Goal: Navigation & Orientation: Find specific page/section

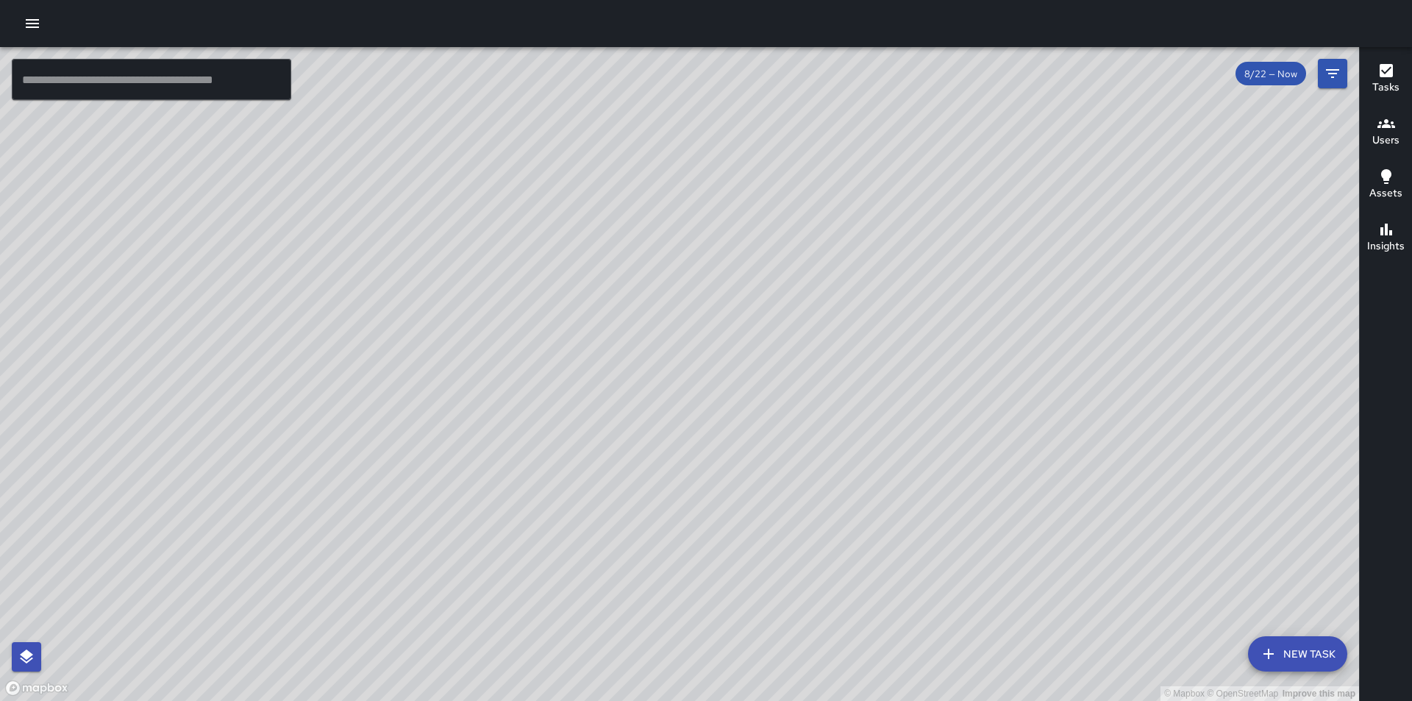
click at [790, 343] on div "© Mapbox © OpenStreetMap Improve this map" at bounding box center [679, 374] width 1359 height 654
drag, startPoint x: 730, startPoint y: 310, endPoint x: 622, endPoint y: 444, distance: 171.5
click at [622, 444] on div "© Mapbox © OpenStreetMap Improve this map" at bounding box center [679, 374] width 1359 height 654
click at [37, 29] on icon "button" at bounding box center [33, 24] width 18 height 18
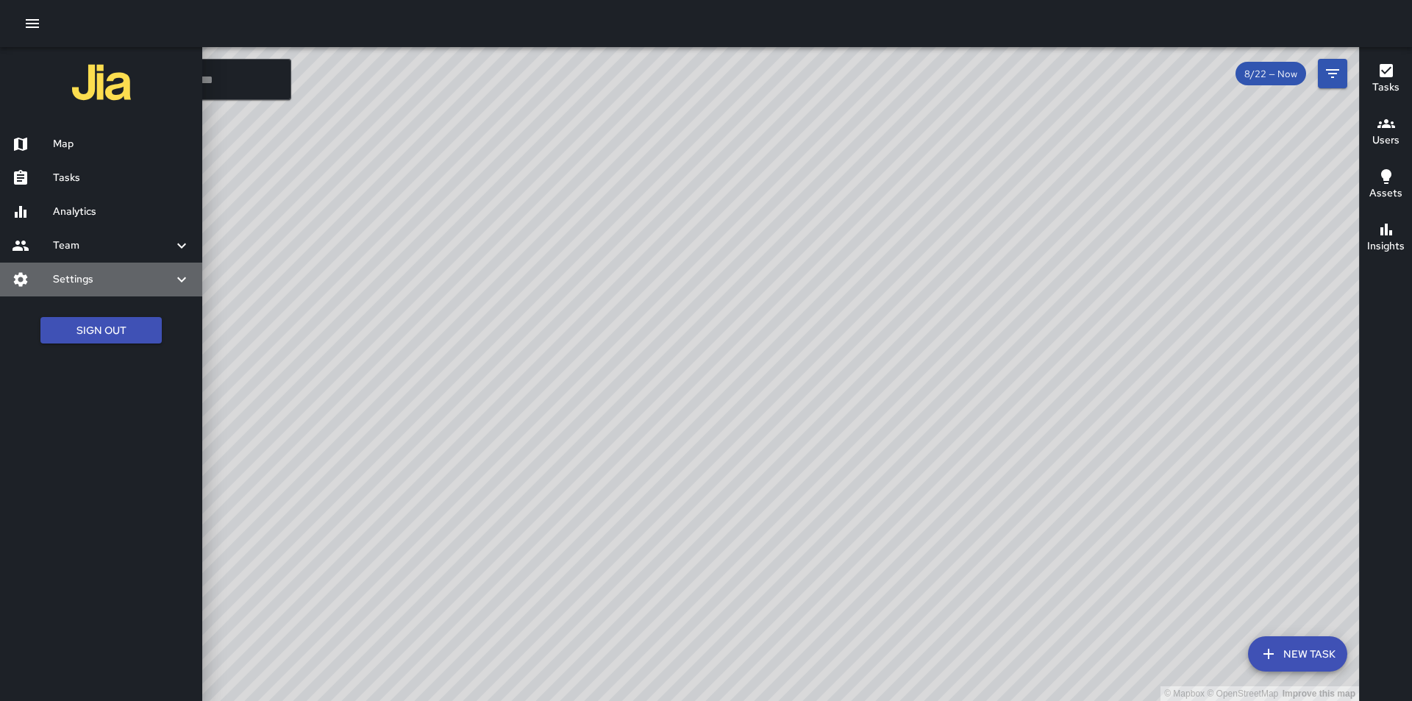
click at [23, 276] on icon at bounding box center [21, 279] width 14 height 14
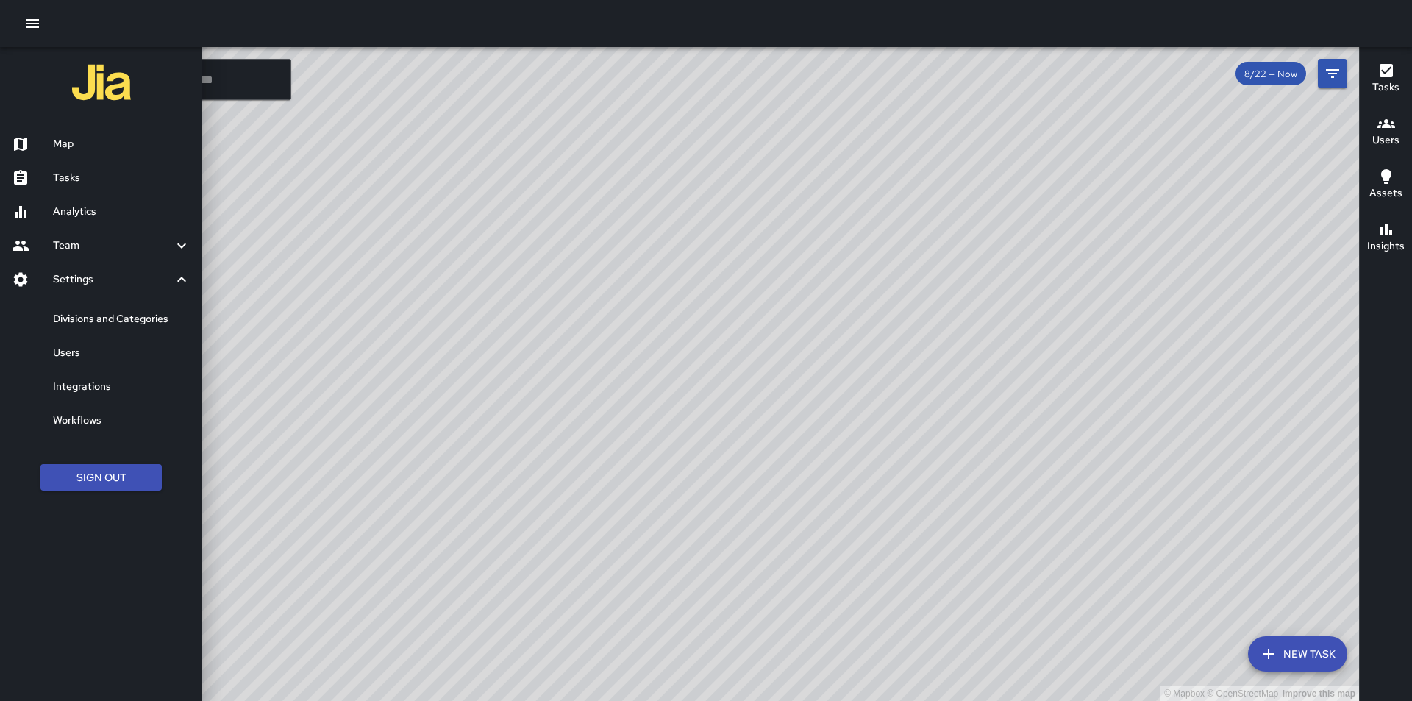
click at [68, 356] on h6 "Users" at bounding box center [122, 353] width 138 height 16
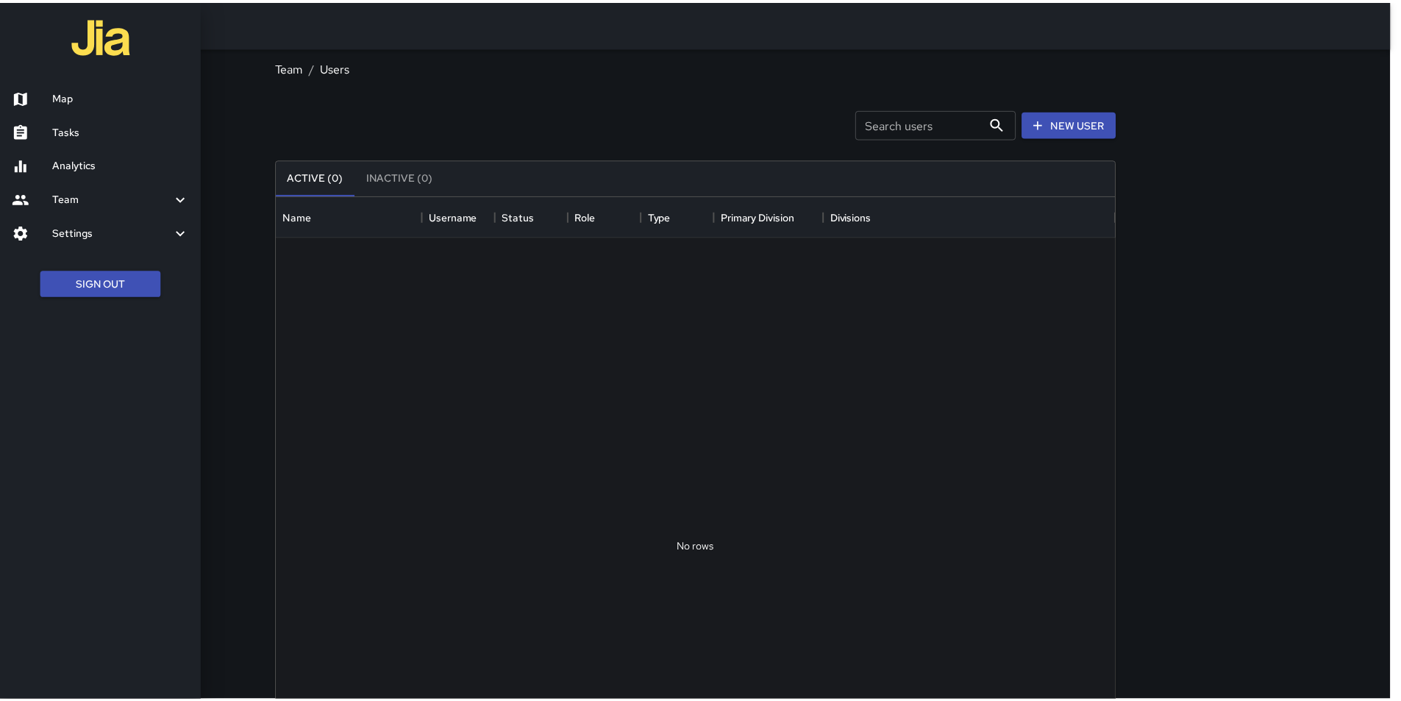
scroll to position [651, 835]
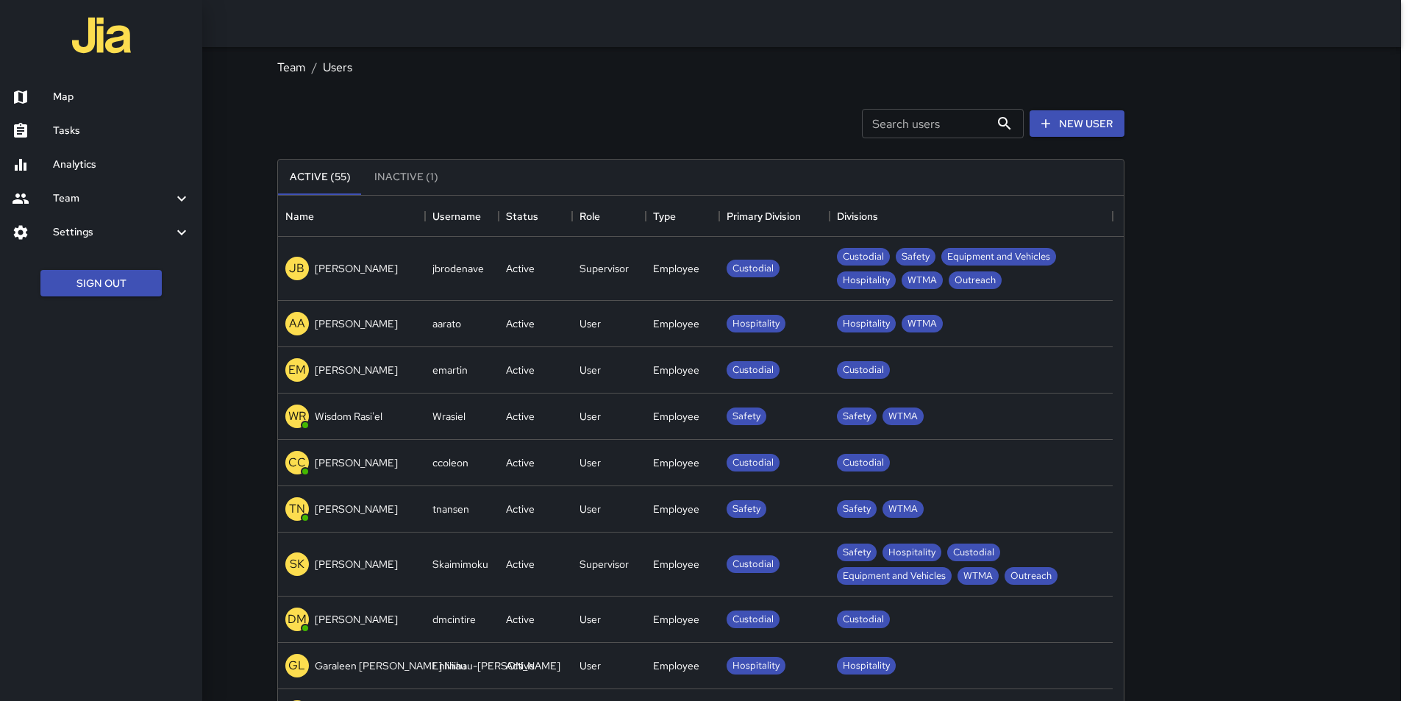
click at [405, 171] on div at bounding box center [706, 350] width 1412 height 701
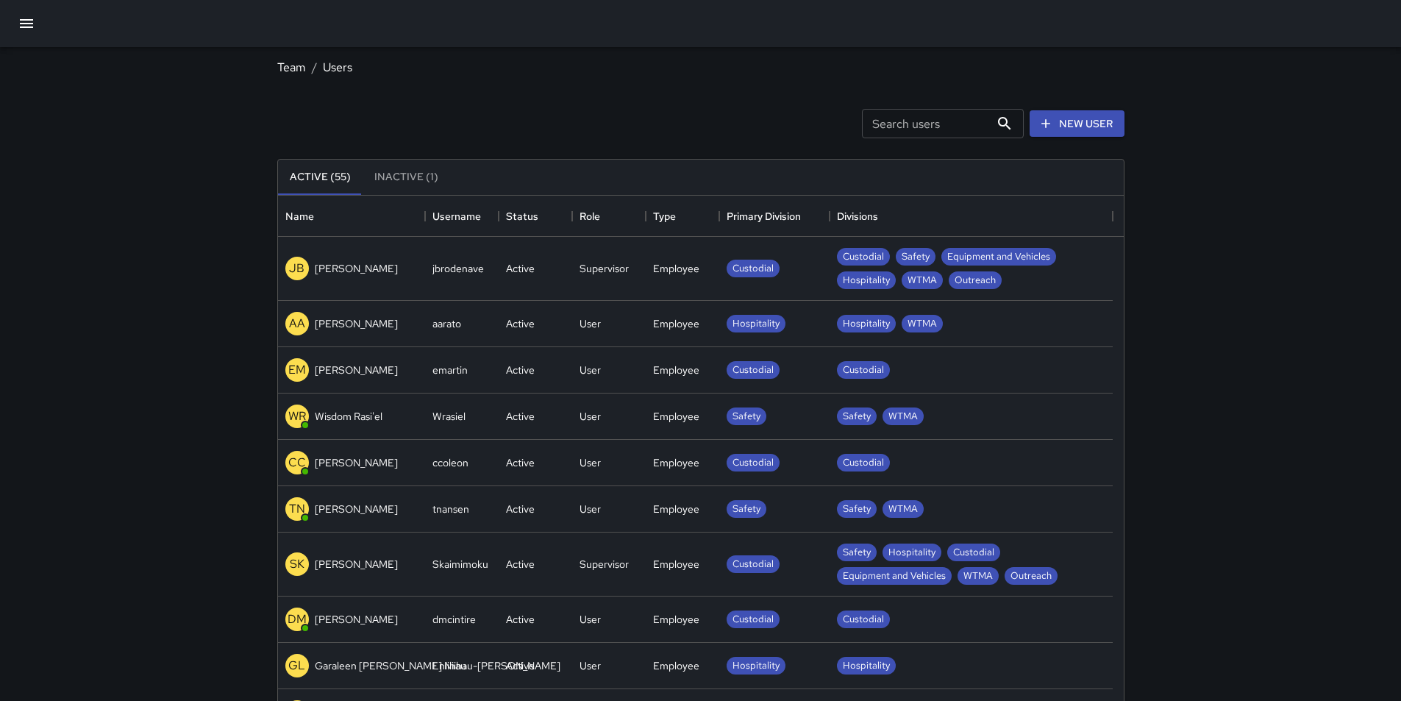
click at [407, 182] on button "Inactive (1)" at bounding box center [407, 177] width 88 height 35
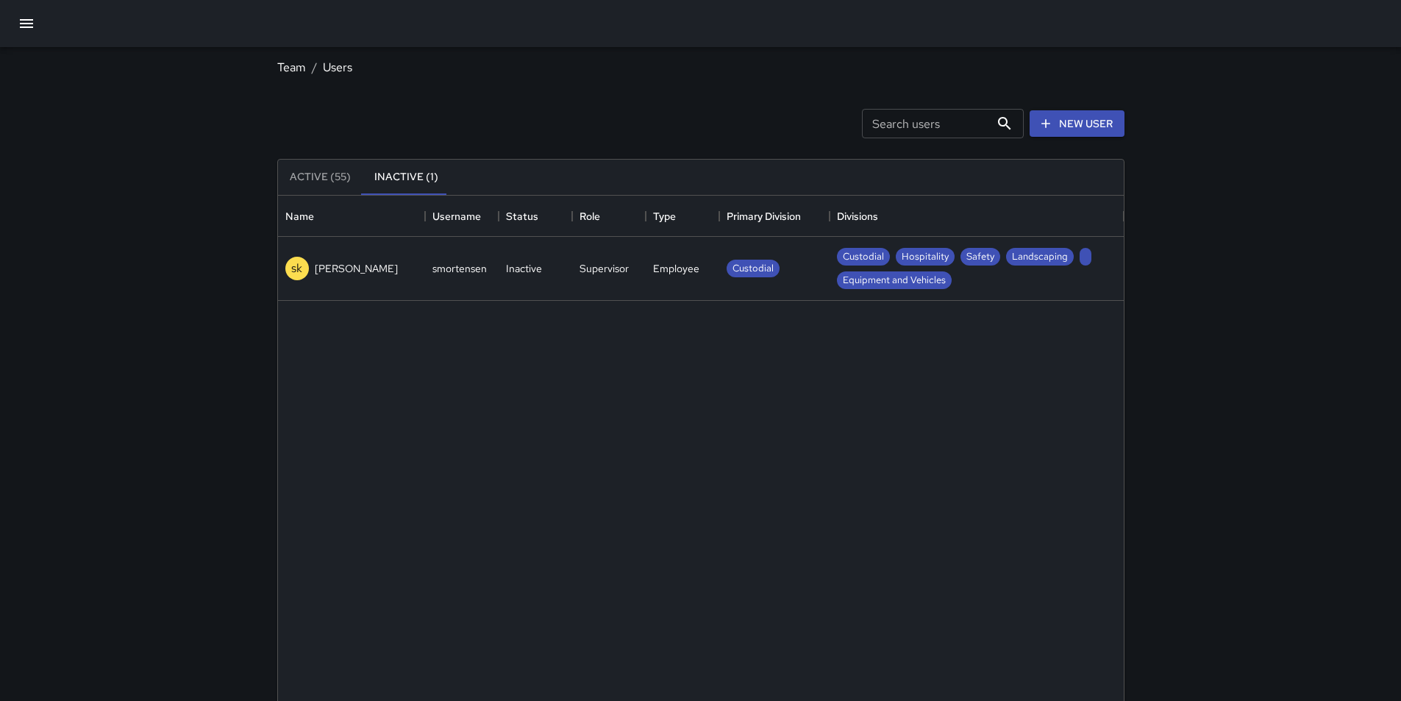
click at [328, 179] on button "Active (55)" at bounding box center [320, 177] width 85 height 35
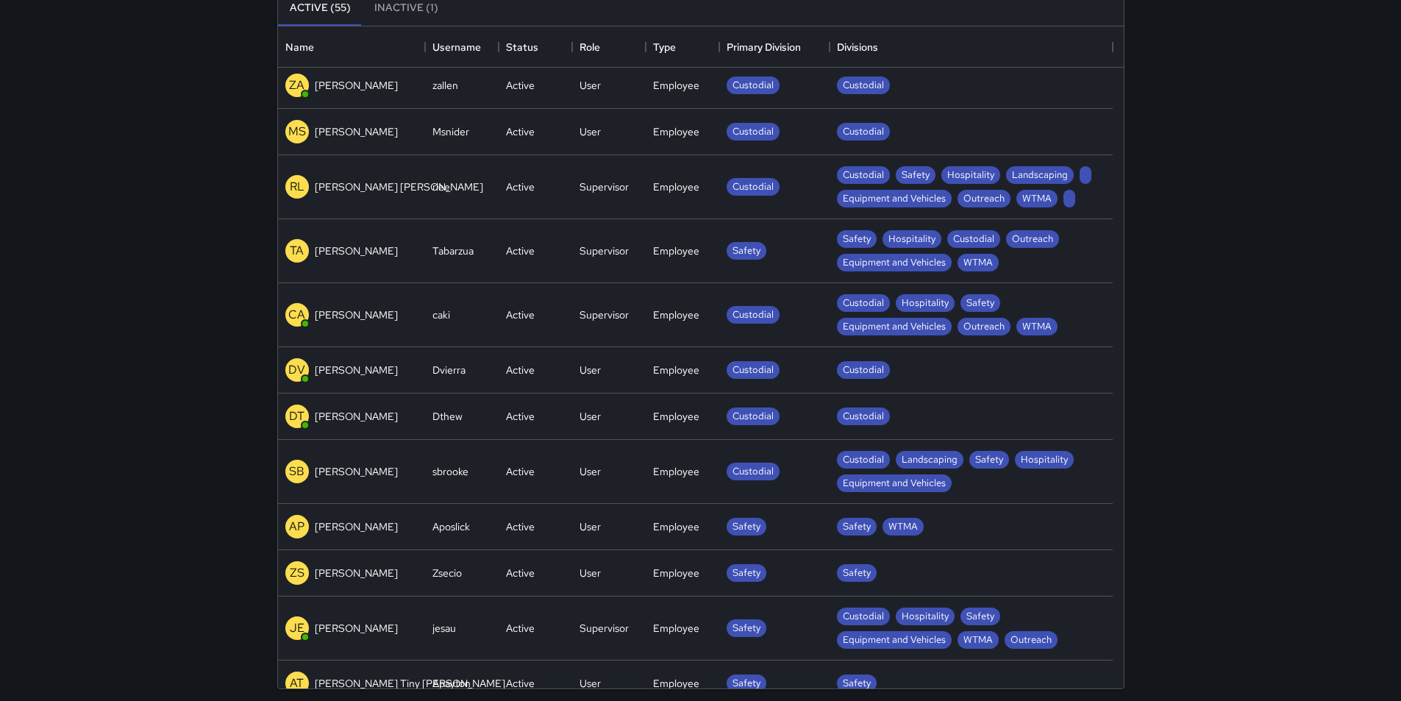
scroll to position [557, 0]
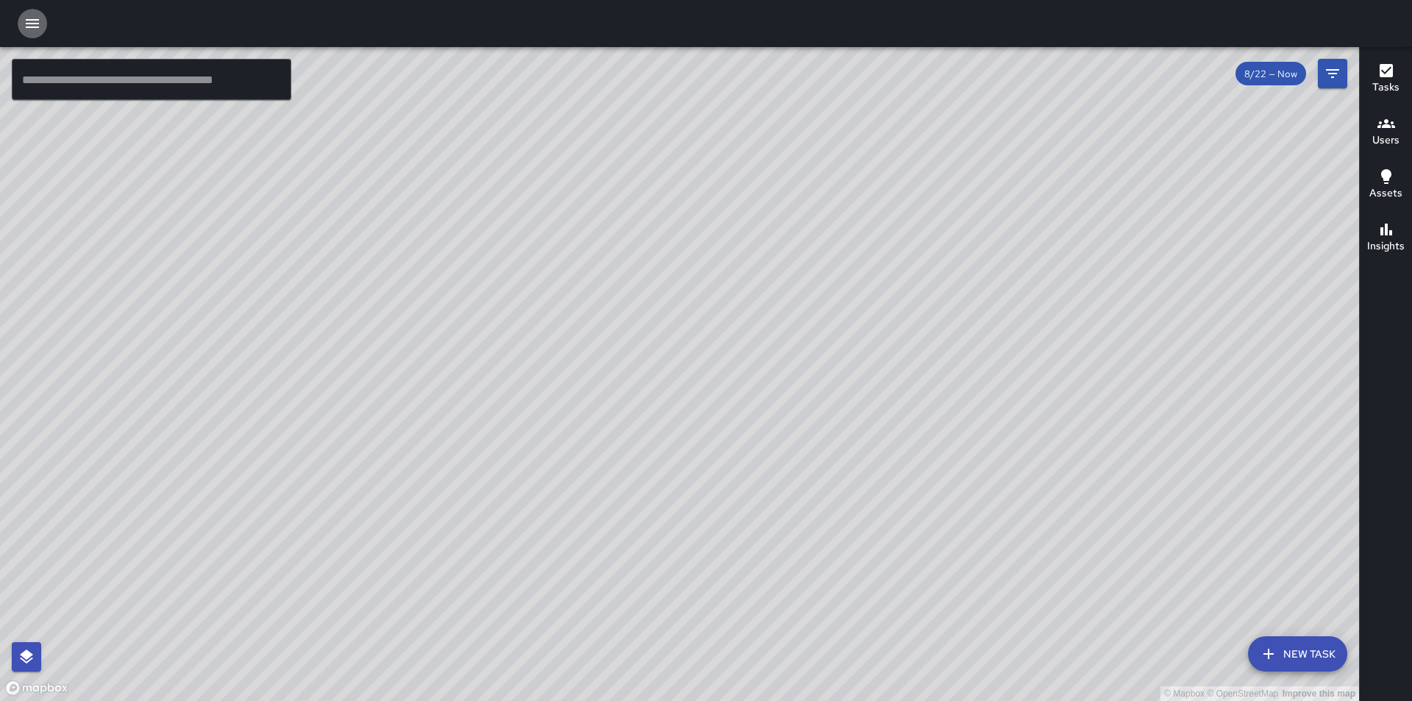
click at [35, 32] on icon "button" at bounding box center [33, 24] width 18 height 18
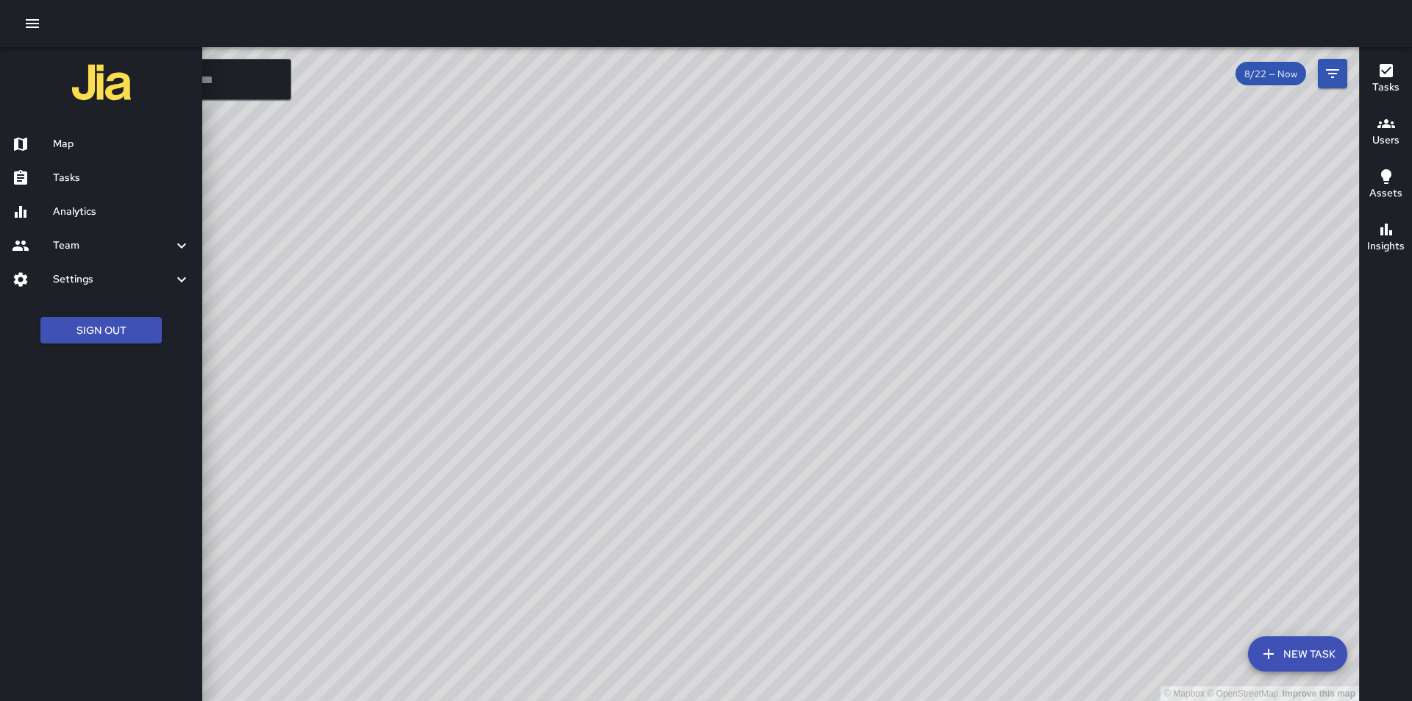
click at [26, 277] on icon at bounding box center [21, 279] width 14 height 14
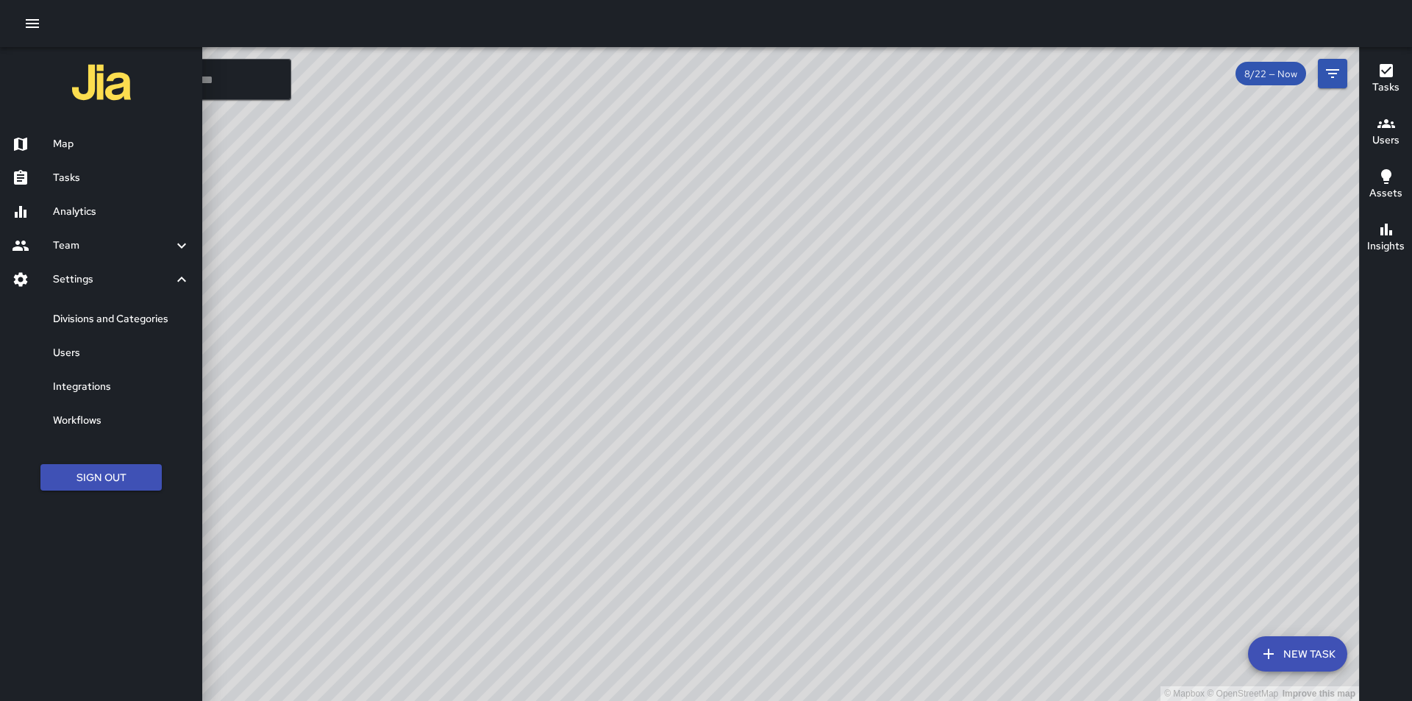
click at [70, 356] on h6 "Users" at bounding box center [122, 353] width 138 height 16
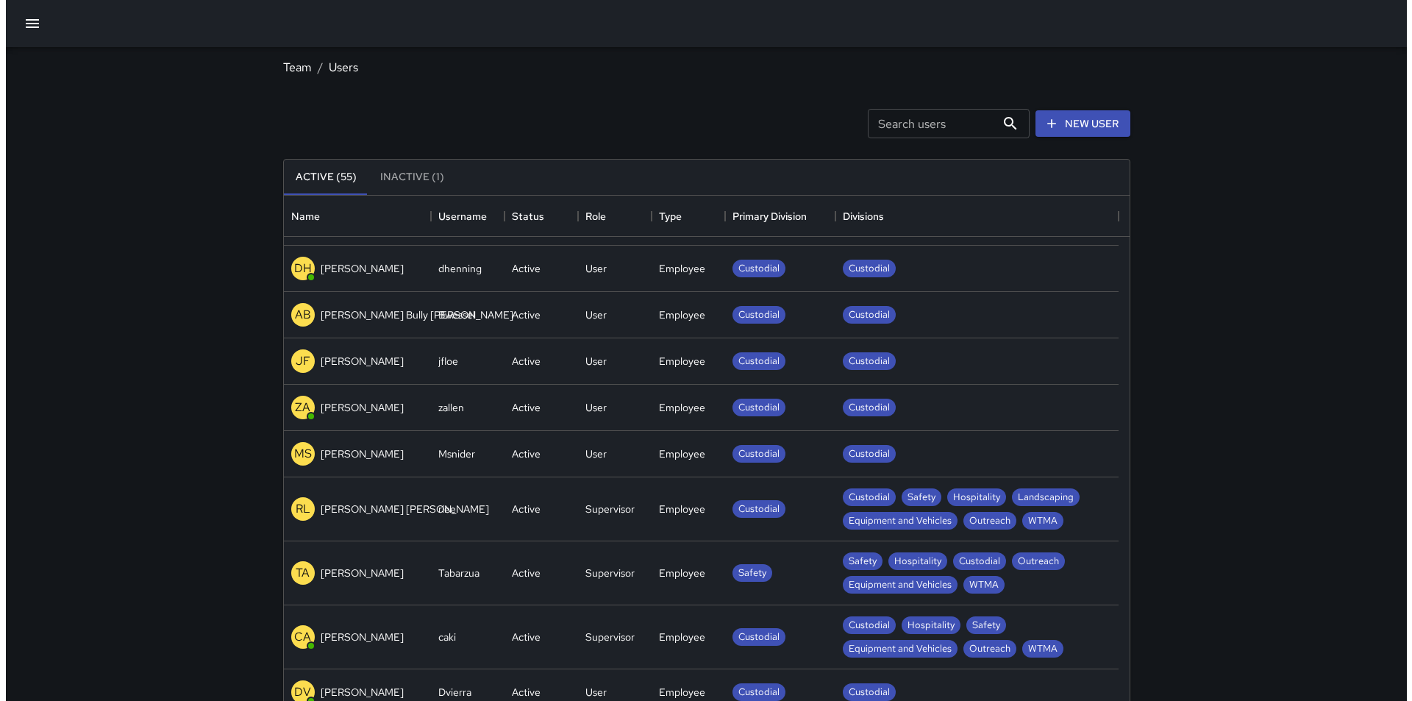
scroll to position [515, 0]
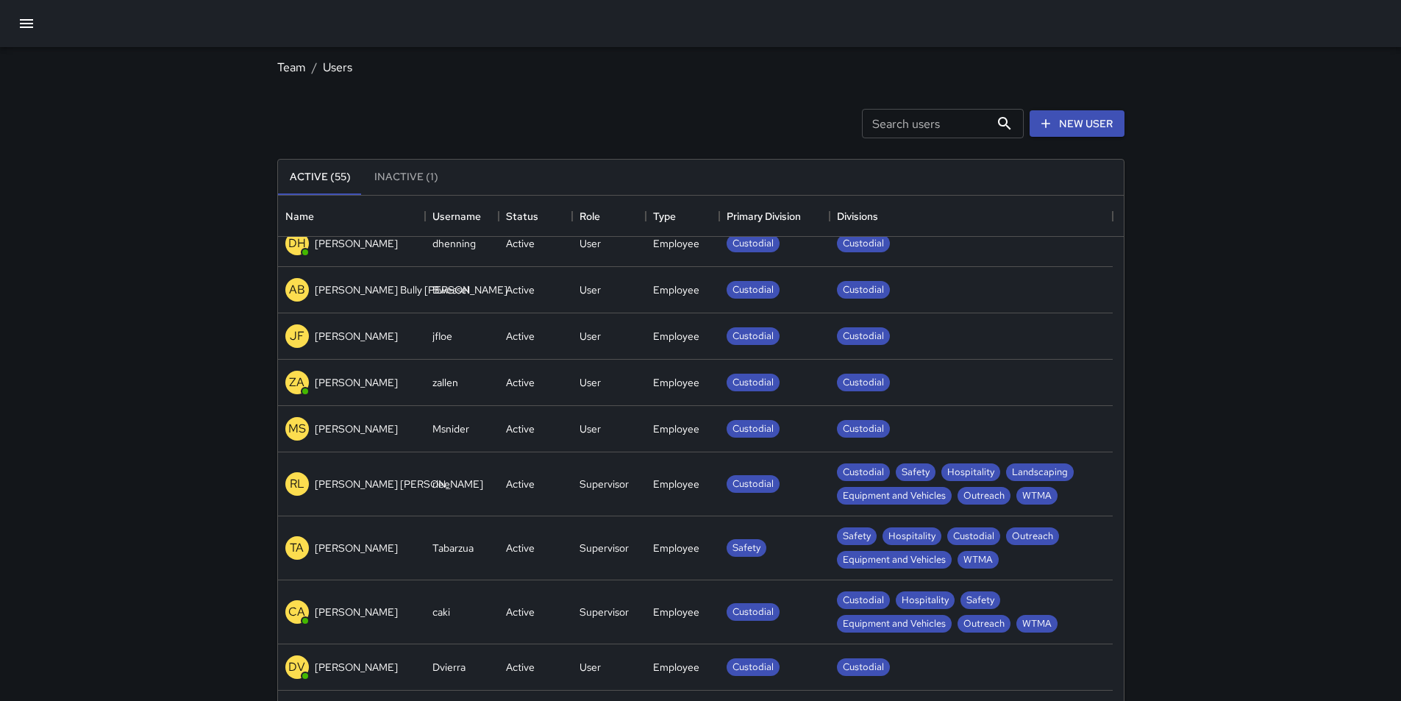
click at [295, 481] on p "RL" at bounding box center [297, 484] width 15 height 18
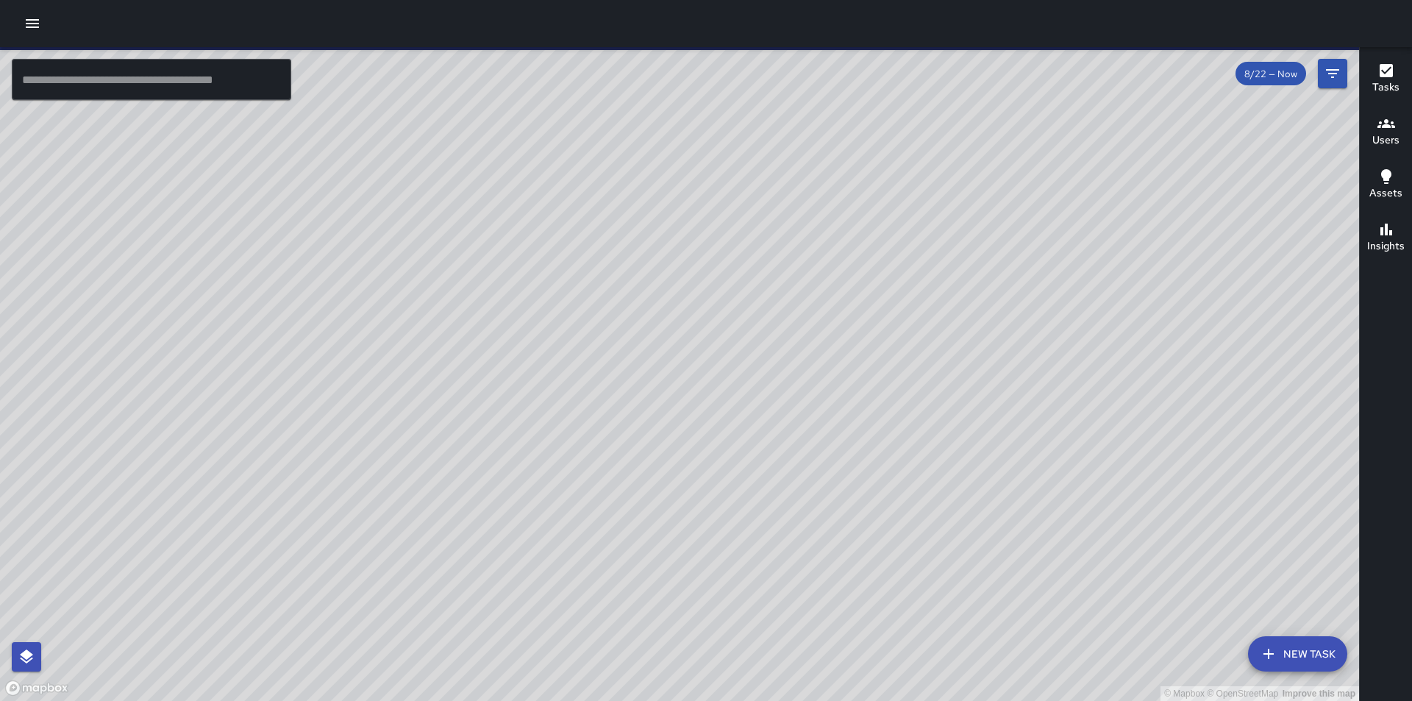
click at [25, 26] on icon "button" at bounding box center [33, 24] width 18 height 18
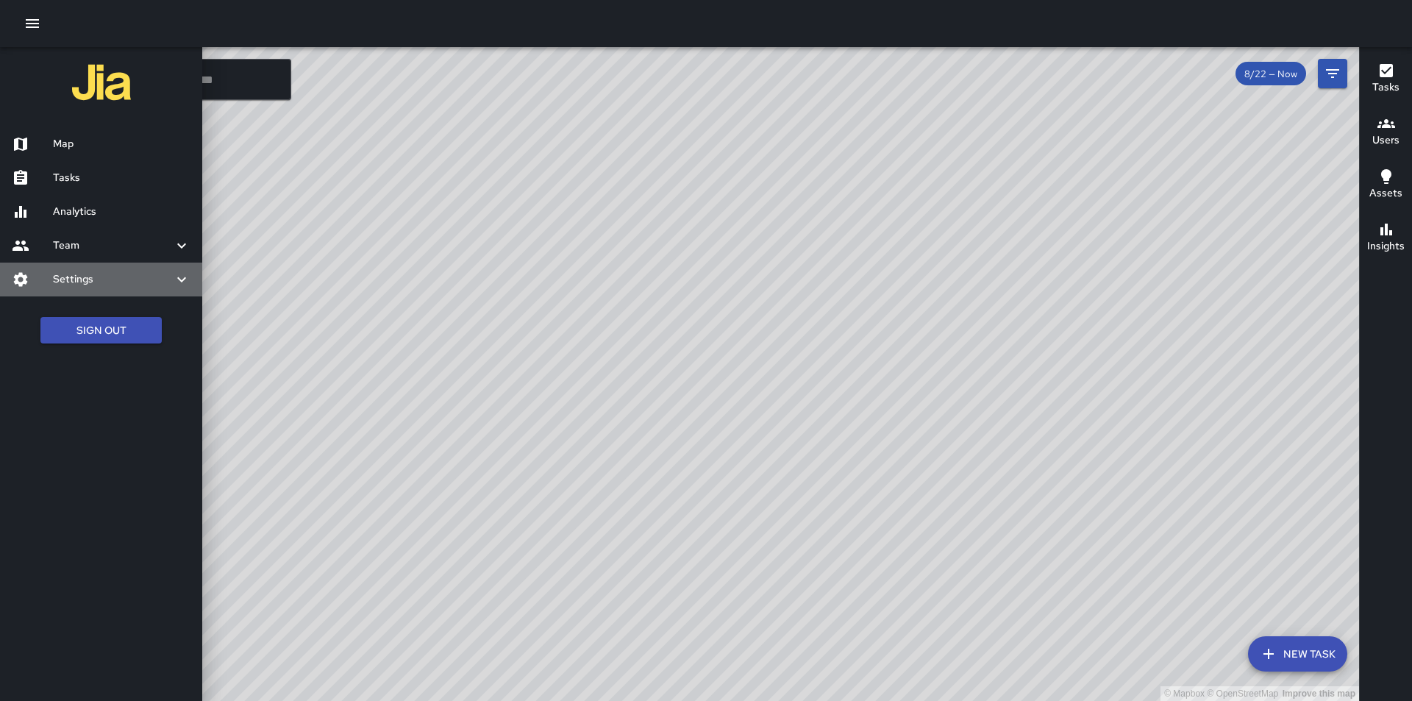
click at [26, 275] on icon at bounding box center [21, 280] width 18 height 18
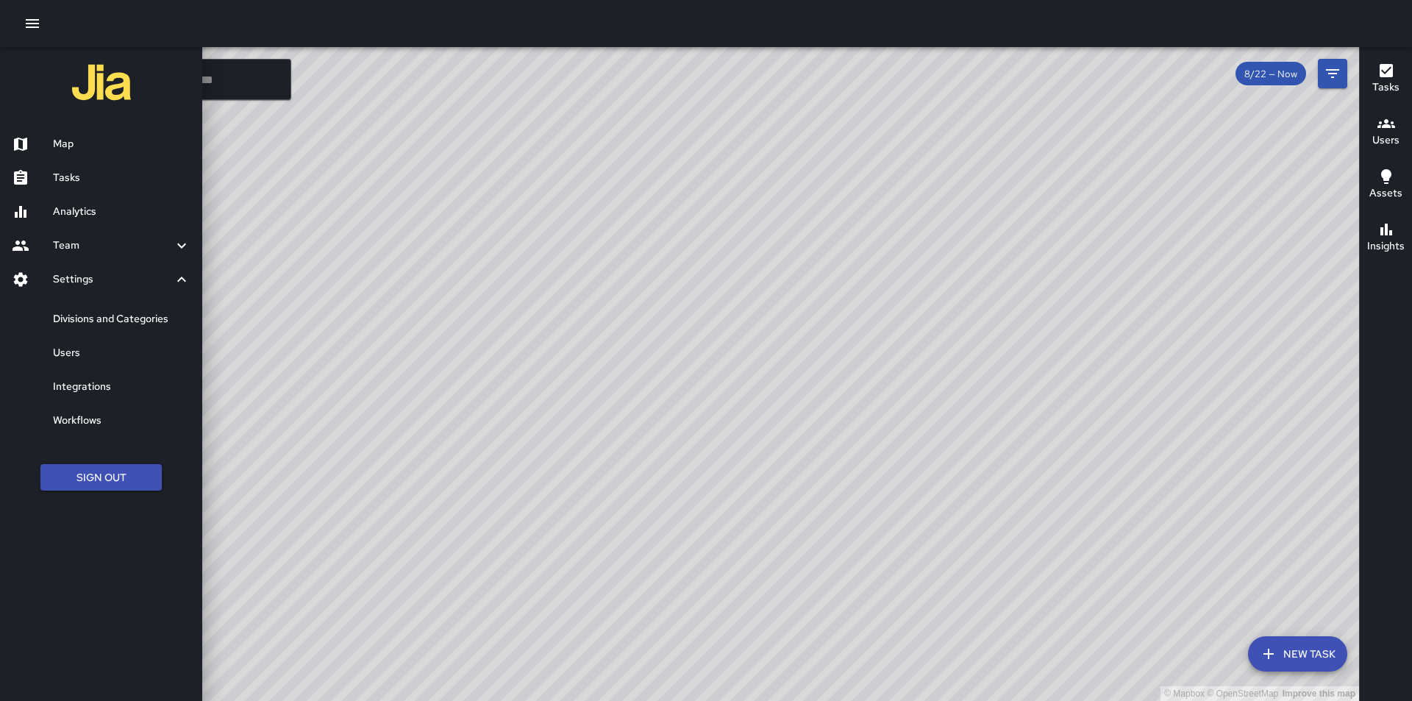
click at [65, 355] on h6 "Users" at bounding box center [122, 353] width 138 height 16
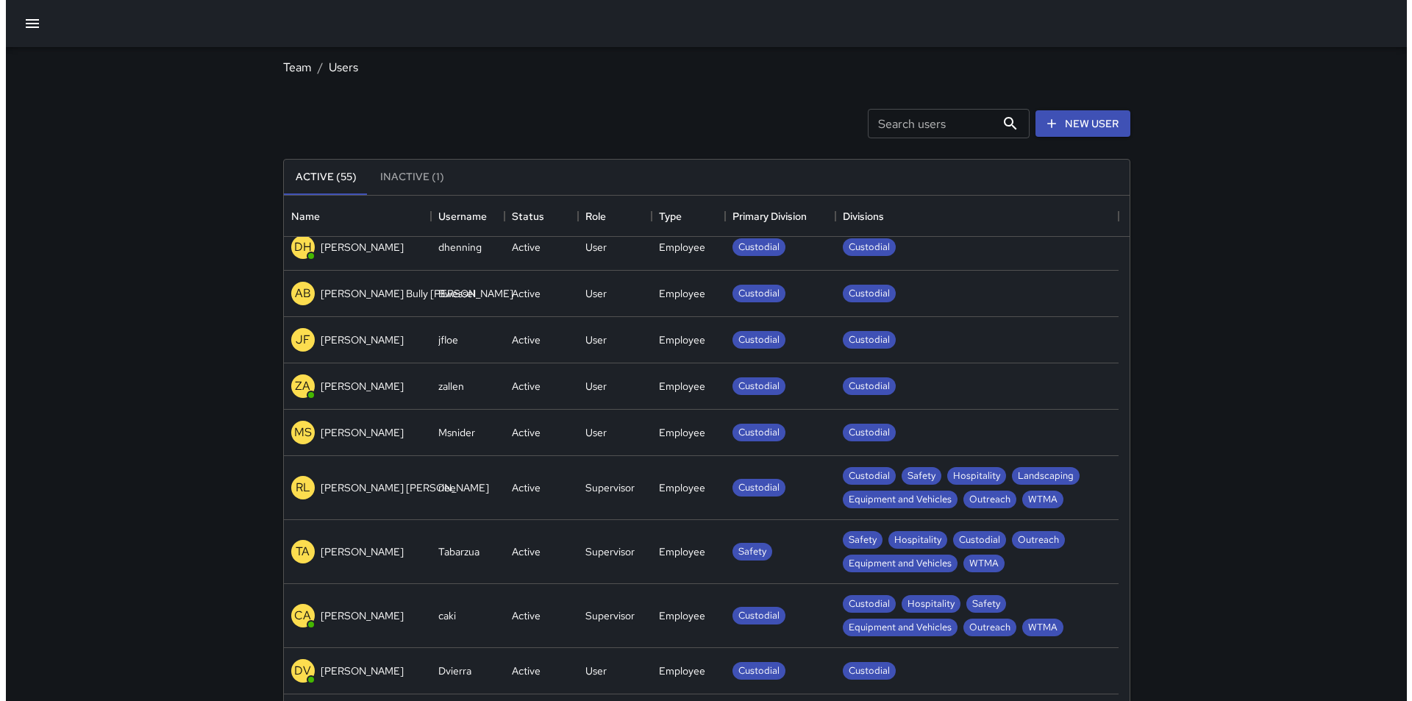
scroll to position [515, 0]
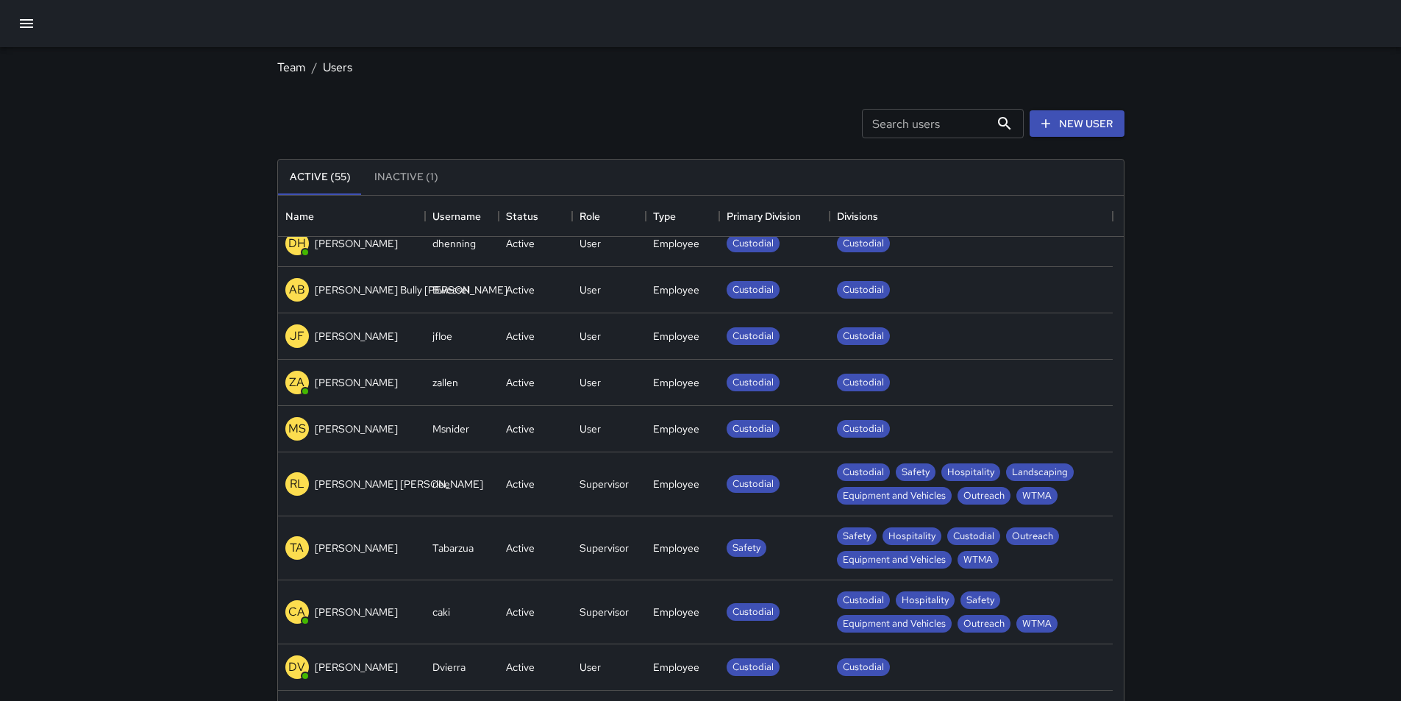
click at [607, 483] on div "Supervisor" at bounding box center [604, 484] width 49 height 15
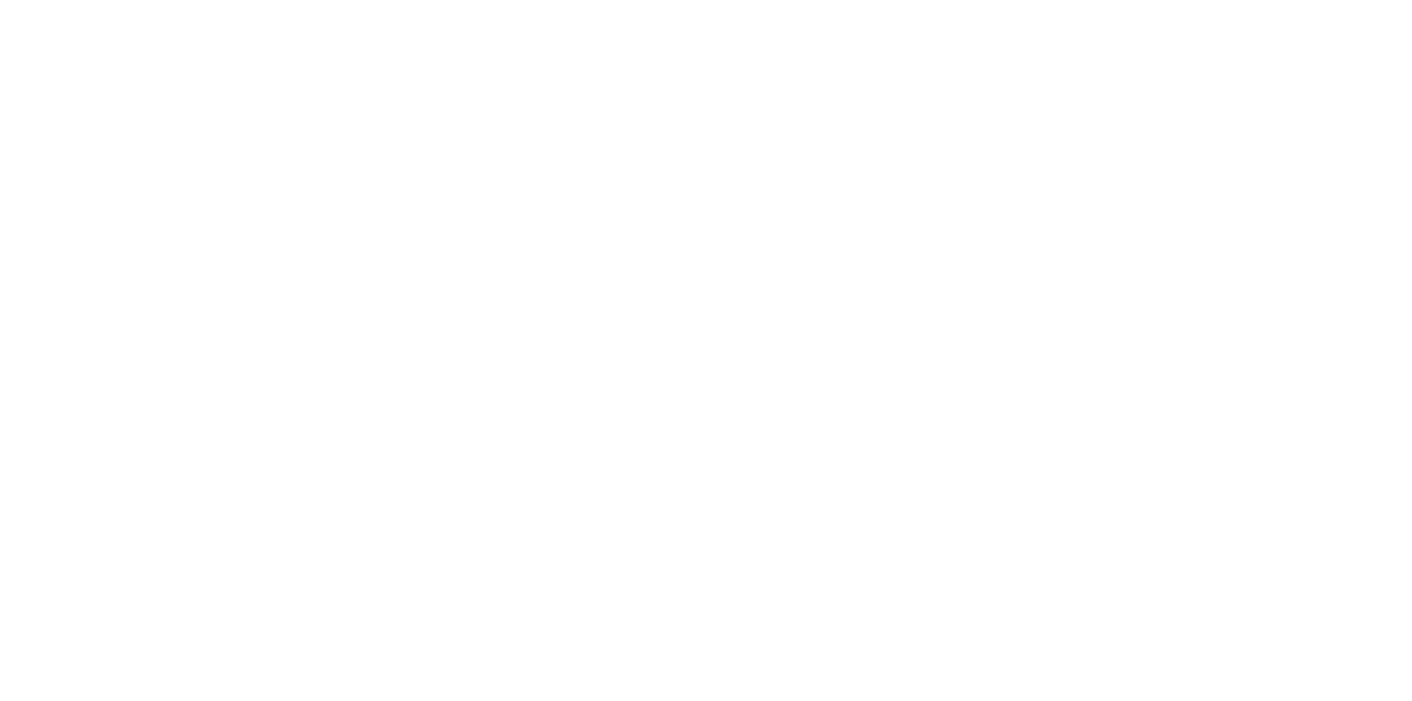
click at [449, 0] on html at bounding box center [706, 0] width 1412 height 0
click at [461, 0] on html at bounding box center [706, 0] width 1412 height 0
click at [456, 0] on html at bounding box center [706, 0] width 1412 height 0
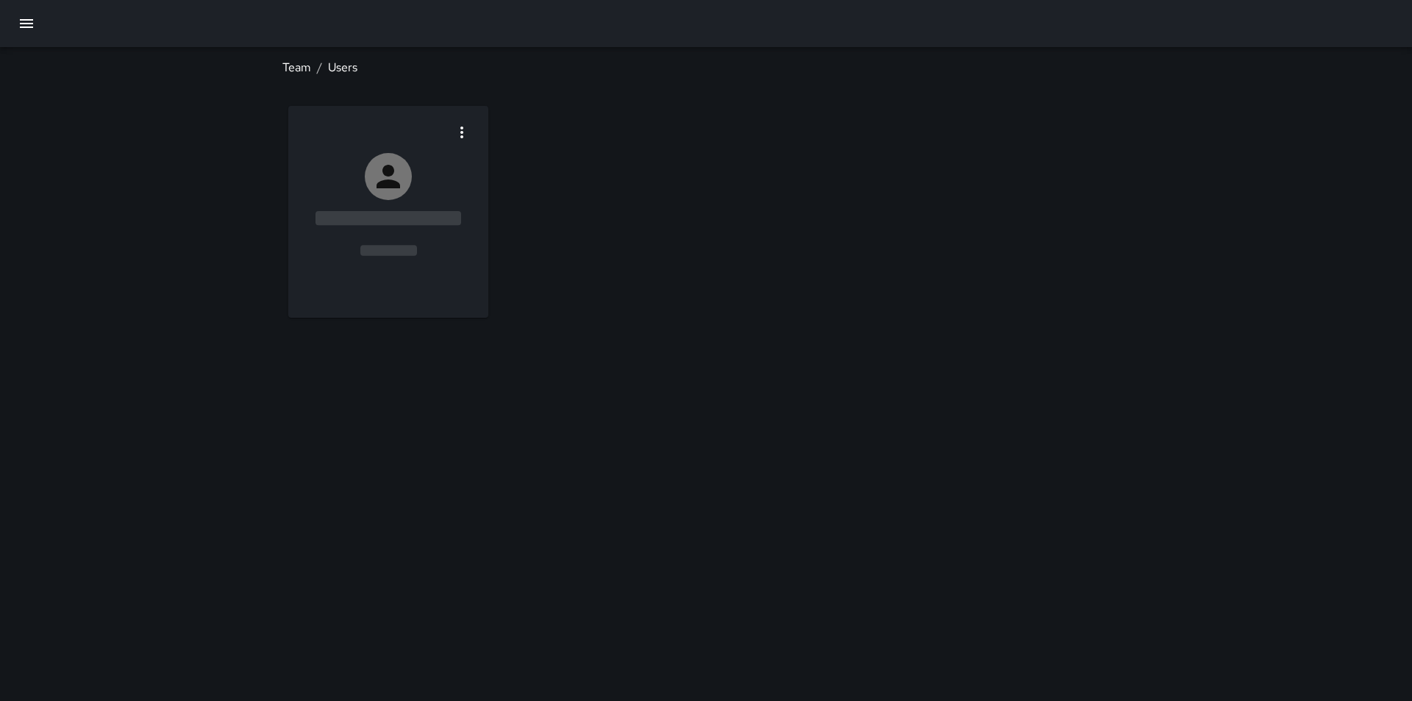
click at [474, 128] on html "Team / Users [PERSON_NAME] Supervisor" at bounding box center [706, 350] width 1412 height 701
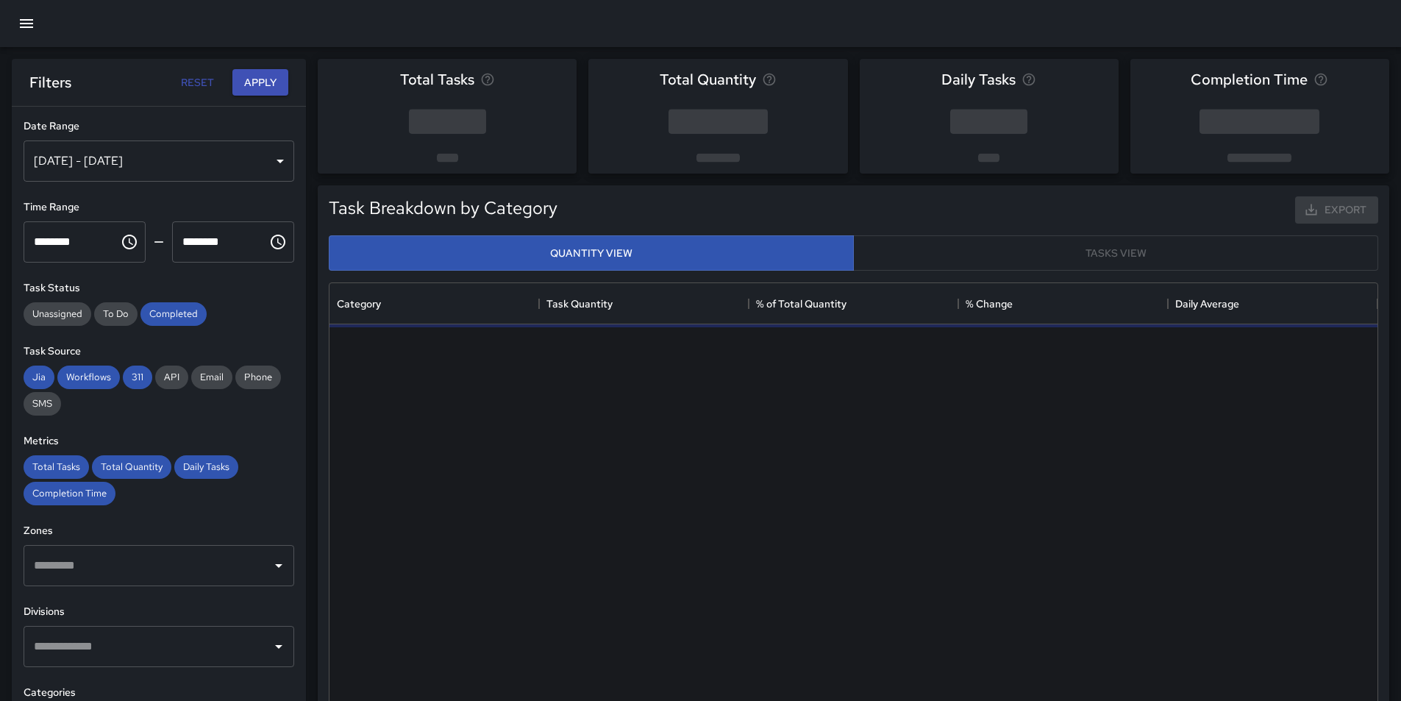
scroll to position [429, 1037]
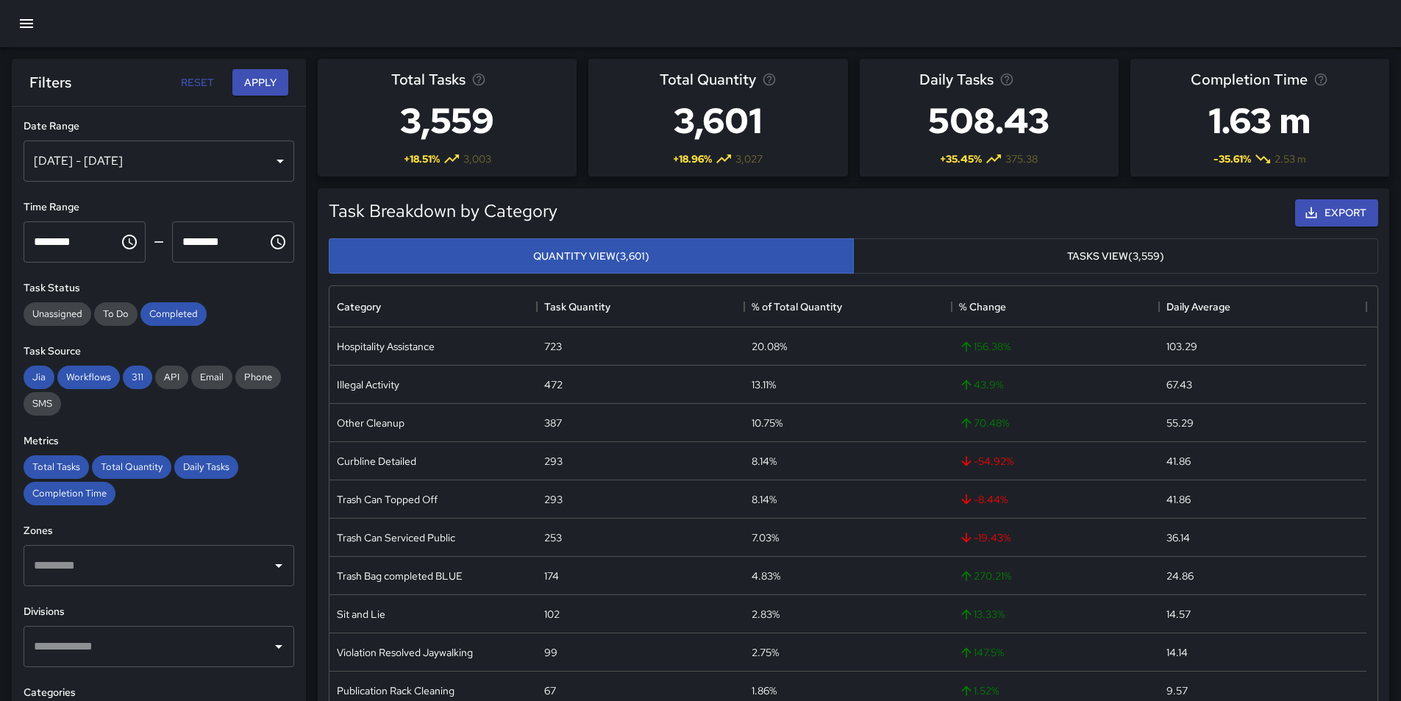
click at [21, 25] on icon "button" at bounding box center [27, 24] width 18 height 18
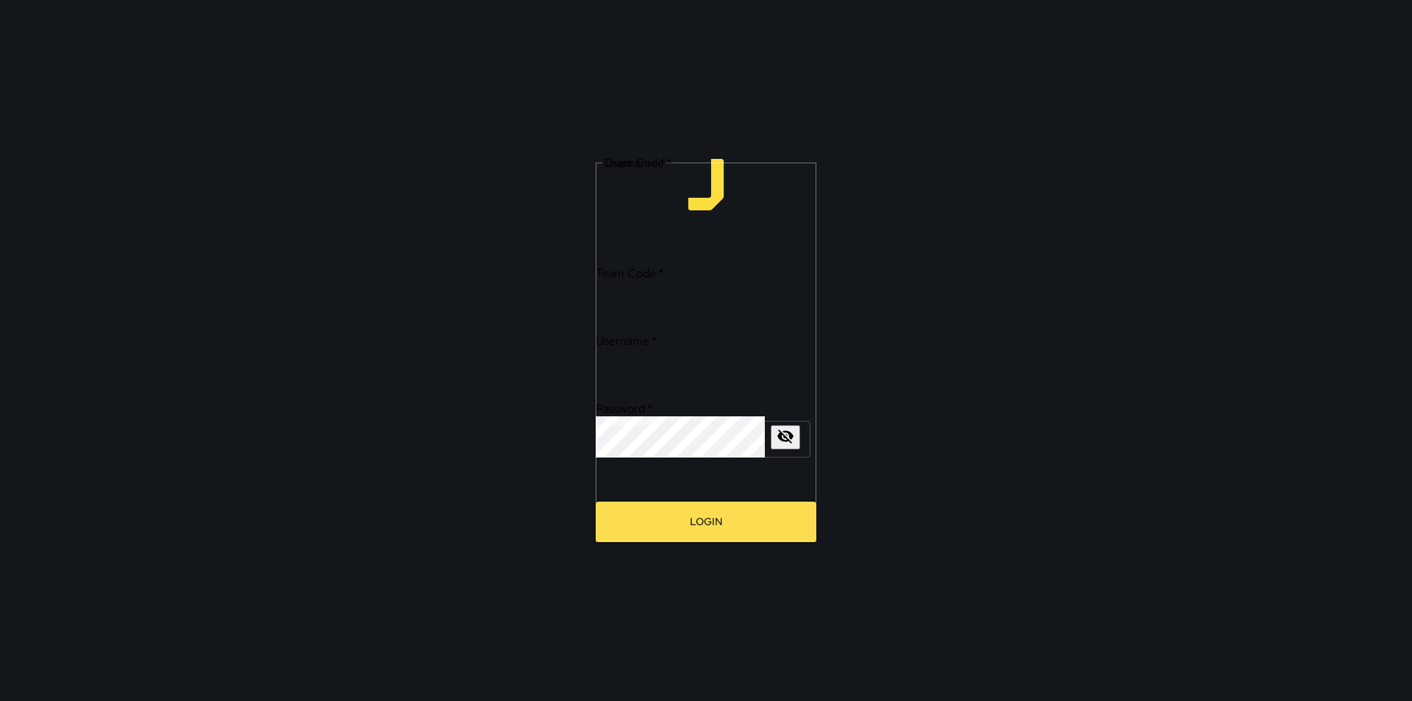
click at [708, 310] on input "Team Code   *" at bounding box center [716, 301] width 241 height 41
type input "****"
click at [695, 357] on input "Username   *" at bounding box center [716, 369] width 241 height 41
type input "********"
click at [681, 363] on input "********" at bounding box center [716, 369] width 241 height 41
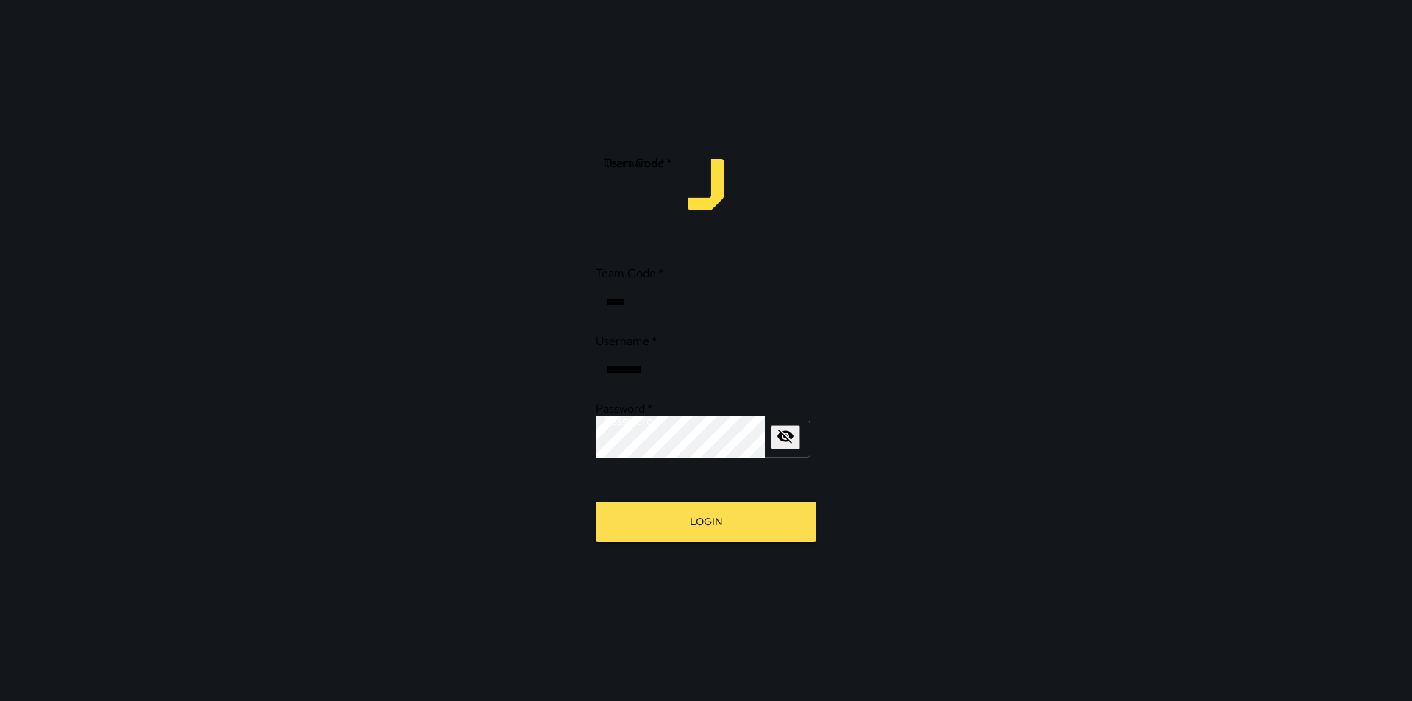
click at [693, 309] on input "****" at bounding box center [716, 301] width 241 height 41
click at [783, 430] on icon "button" at bounding box center [785, 437] width 16 height 14
click at [707, 502] on button "Login" at bounding box center [706, 522] width 221 height 40
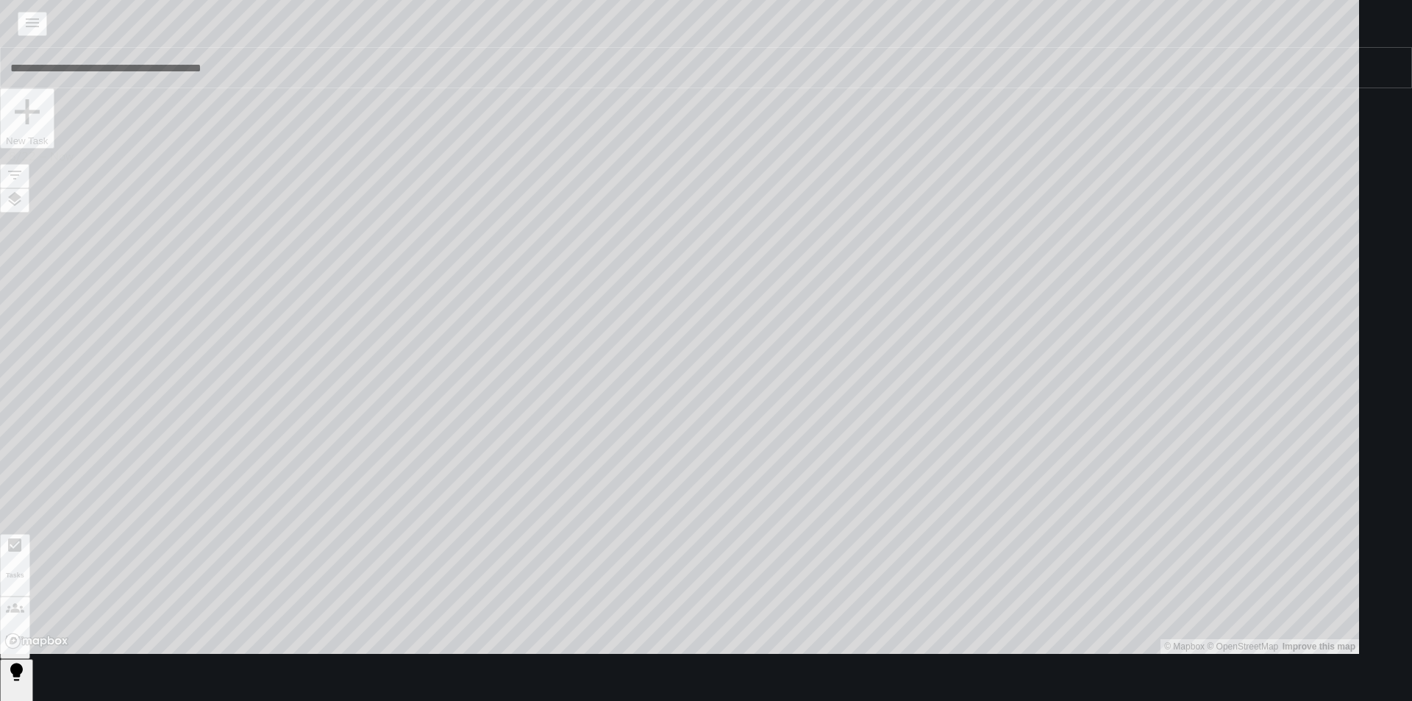
click at [33, 27] on icon "button" at bounding box center [32, 22] width 13 height 9
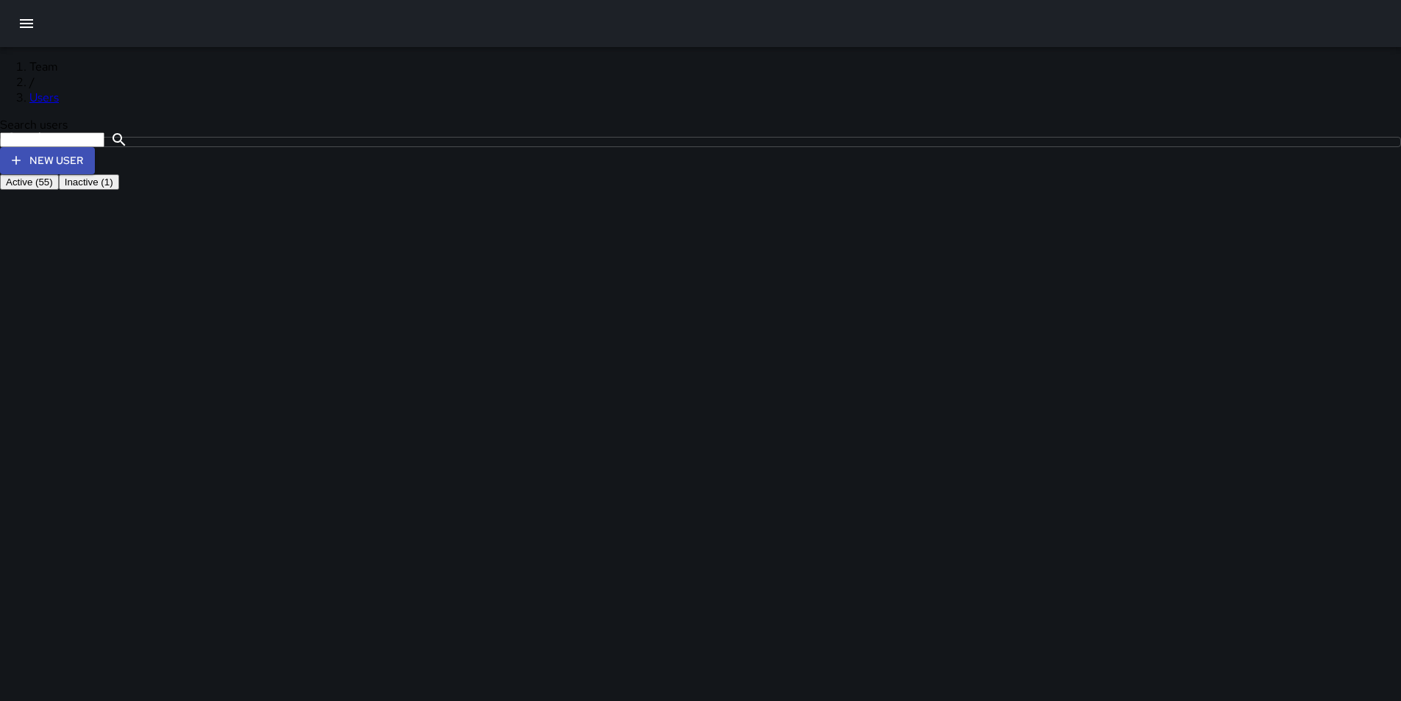
scroll to position [221, 0]
click at [119, 174] on button "Inactive (1)" at bounding box center [89, 181] width 60 height 15
click at [59, 177] on button "Active (55)" at bounding box center [29, 181] width 59 height 15
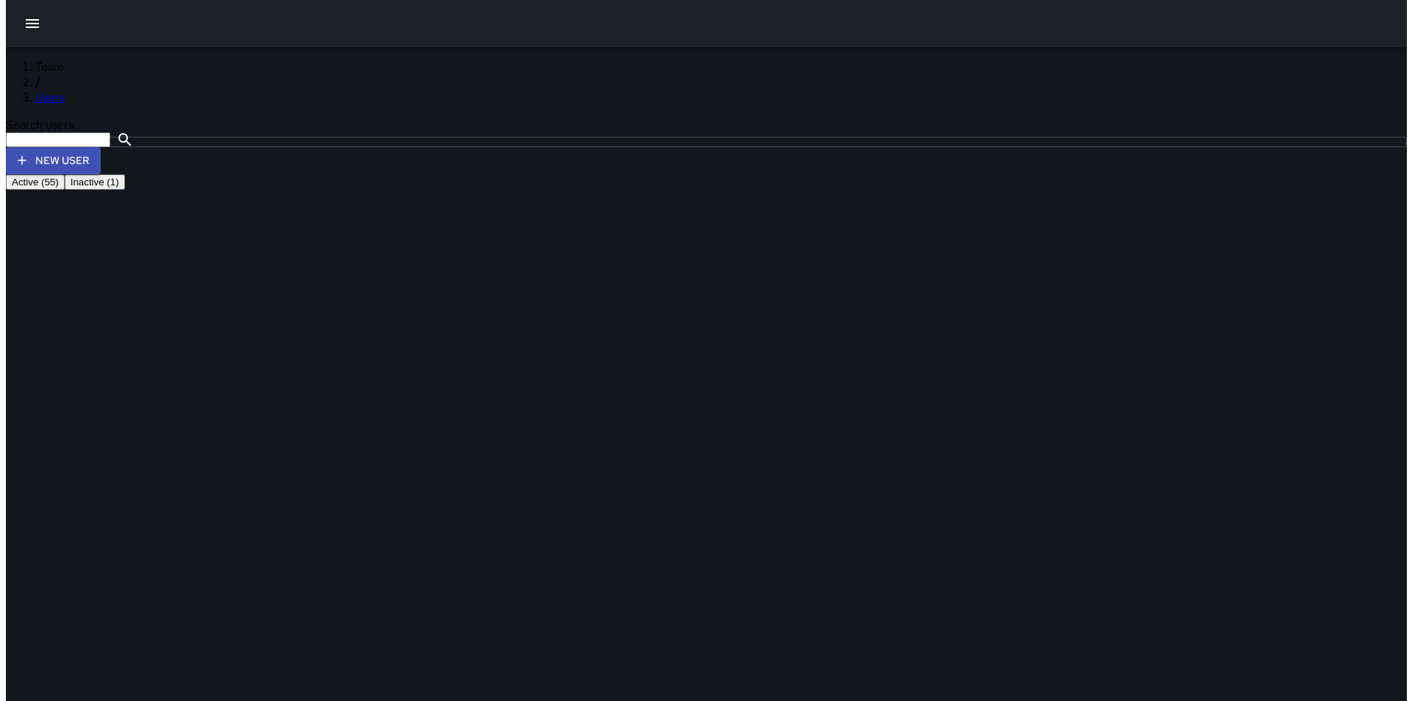
scroll to position [515, 0]
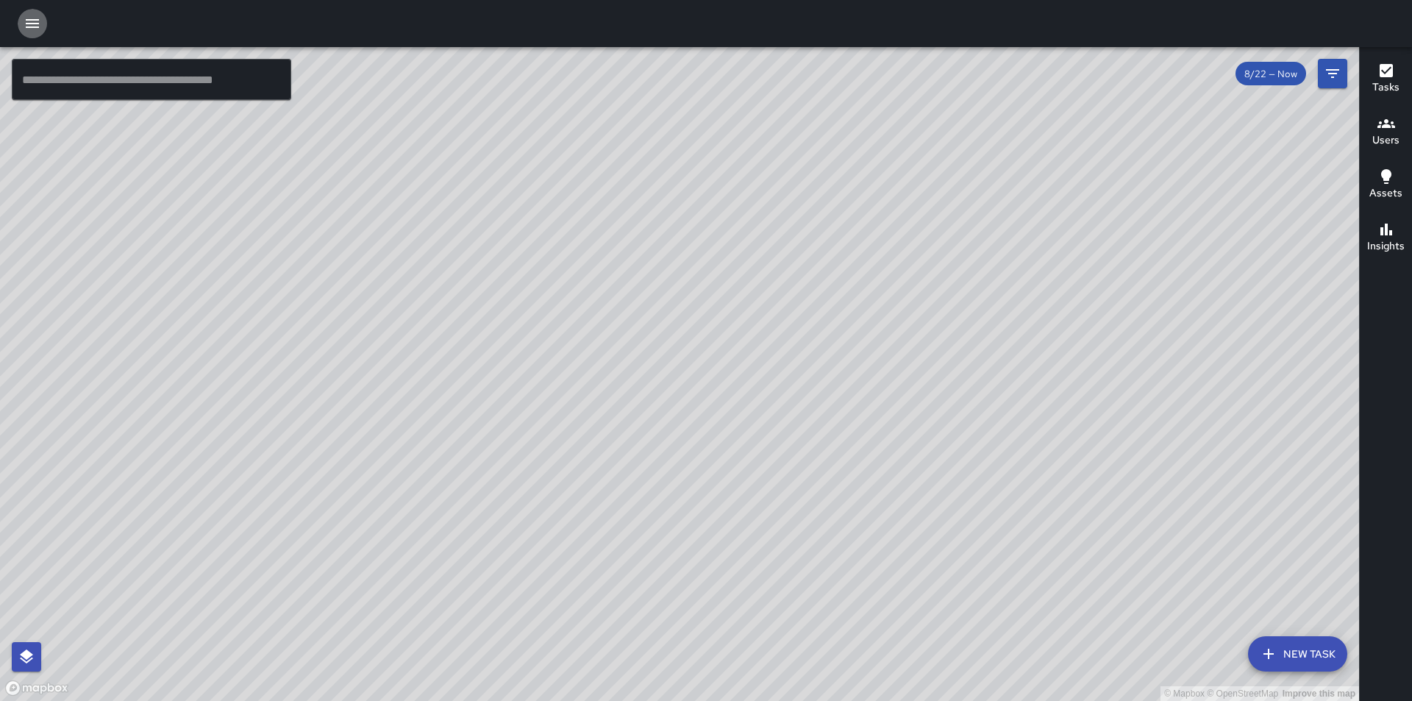
click at [28, 26] on icon "button" at bounding box center [32, 23] width 13 height 9
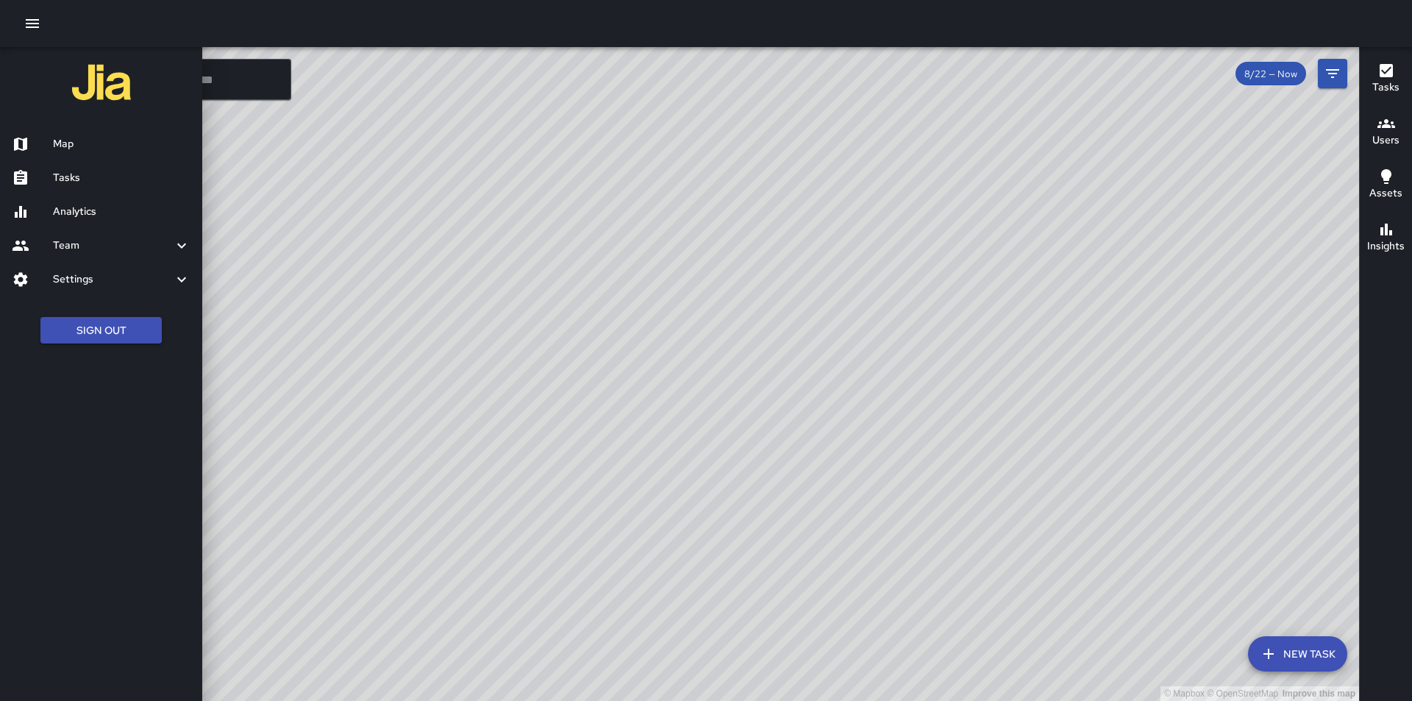
click at [32, 213] on div at bounding box center [32, 212] width 41 height 18
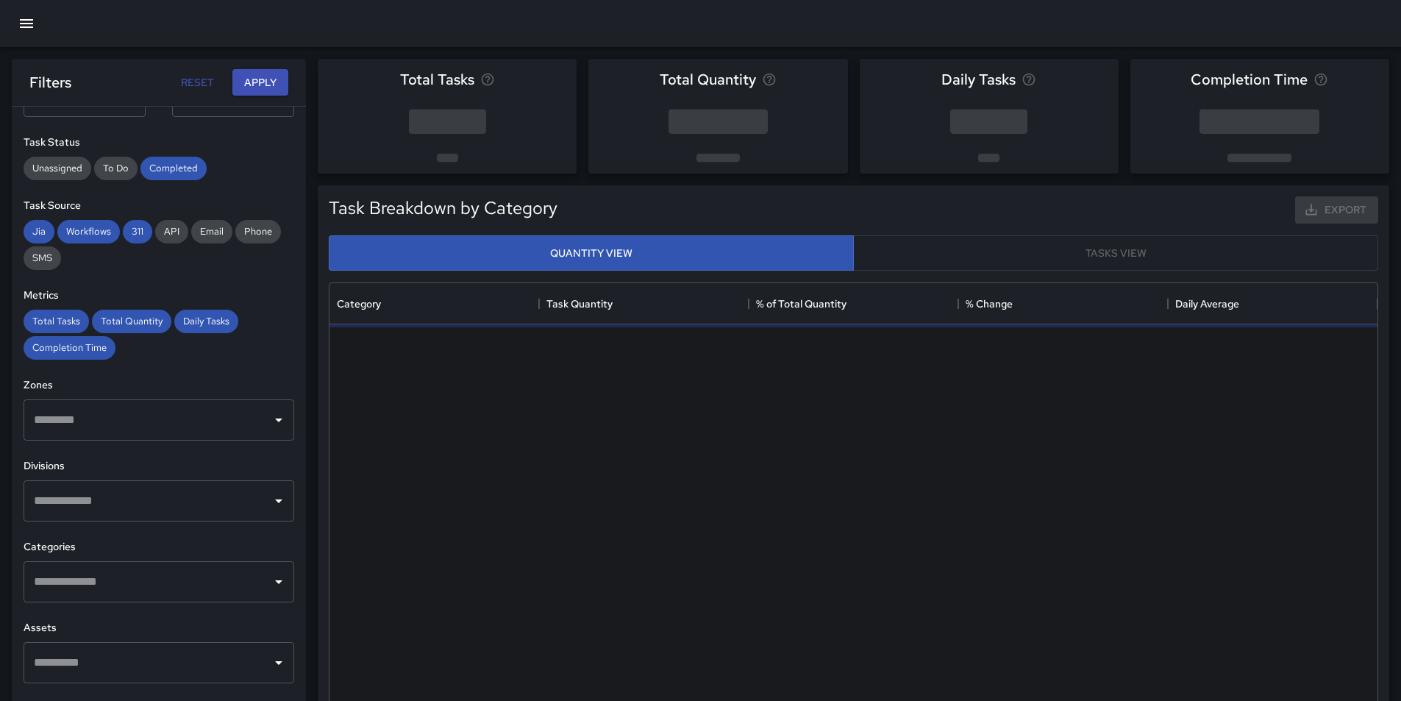
scroll to position [147, 0]
click at [270, 423] on icon "Open" at bounding box center [279, 419] width 18 height 18
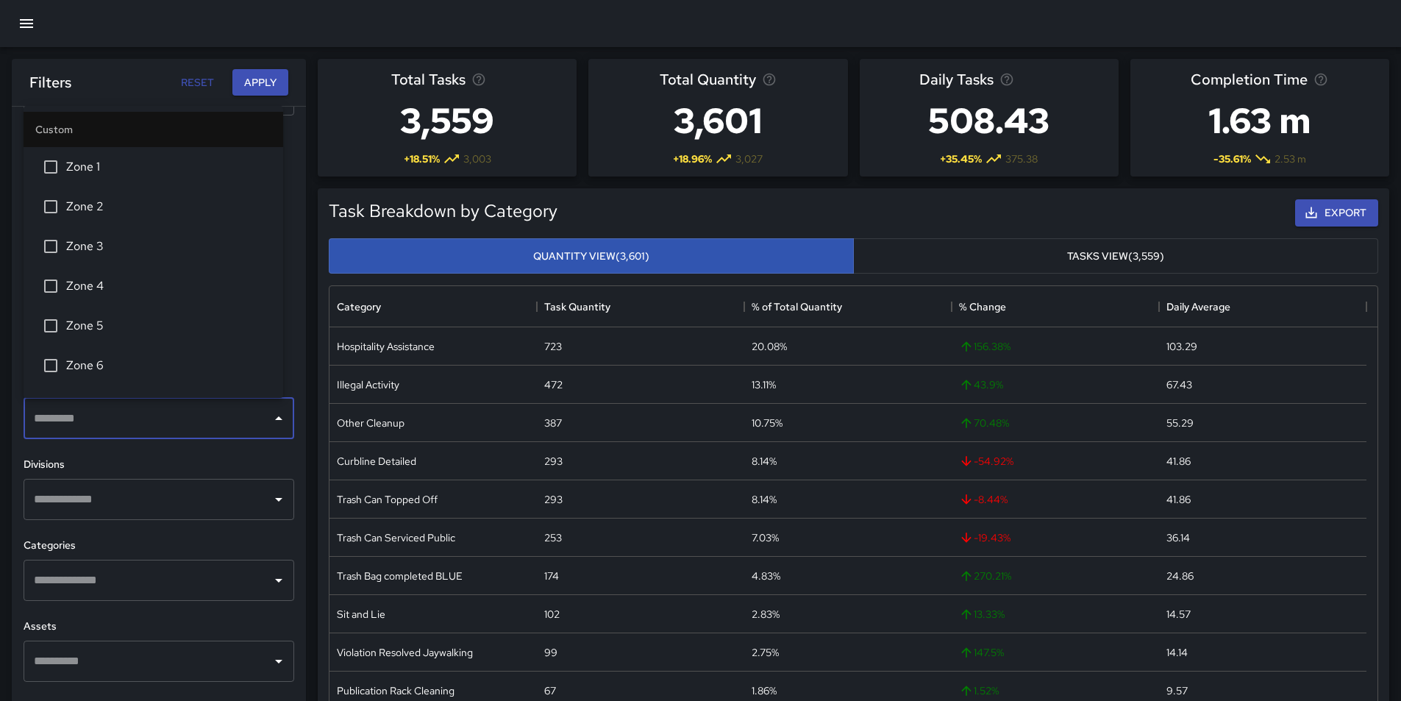
scroll to position [267, 0]
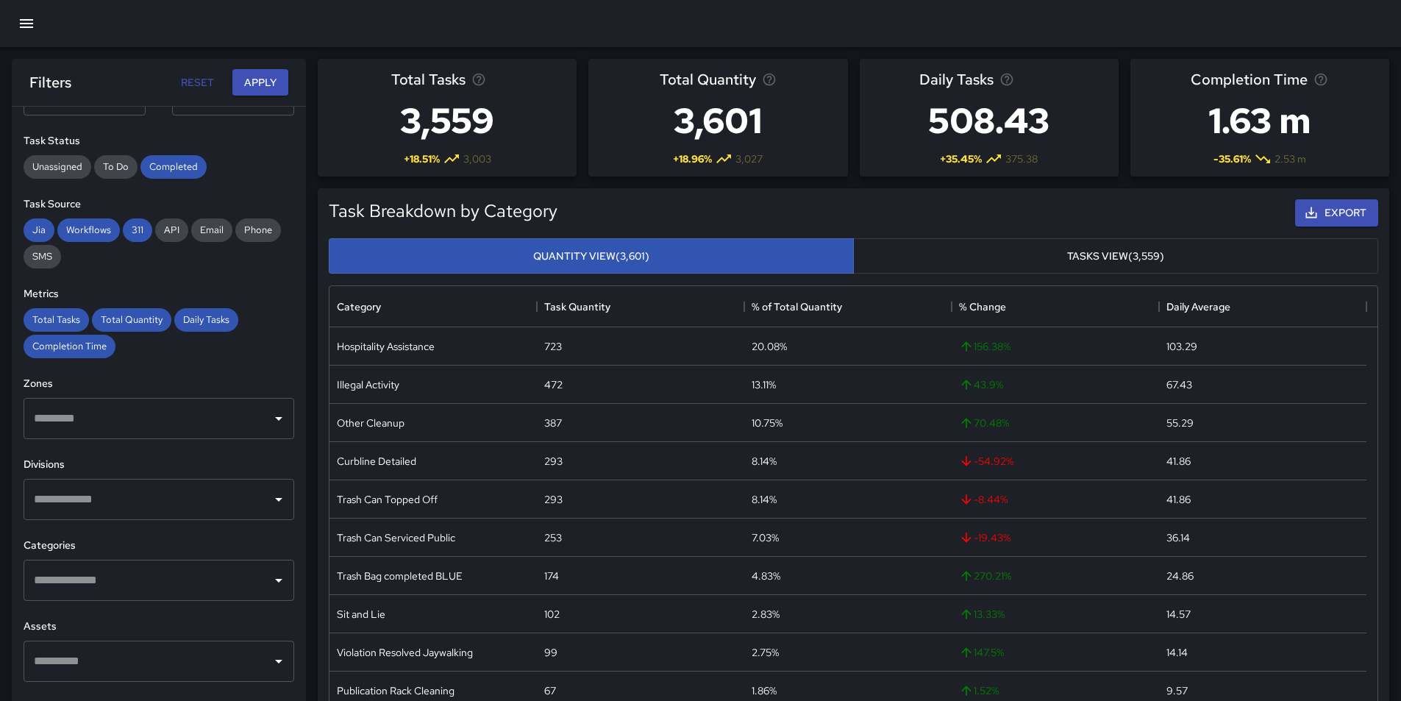
click at [257, 457] on h6 "Divisions" at bounding box center [159, 465] width 271 height 16
click at [16, 21] on button "button" at bounding box center [26, 23] width 35 height 35
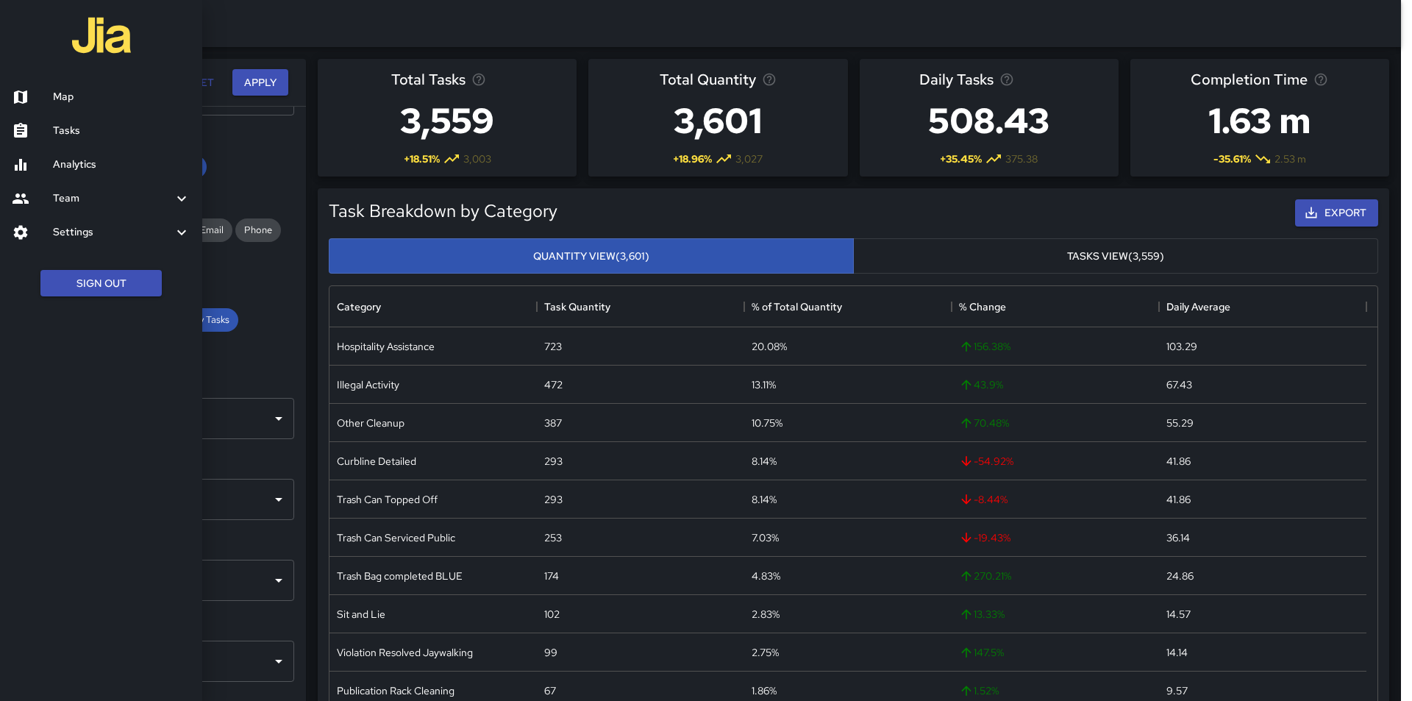
click at [32, 225] on div at bounding box center [32, 233] width 41 height 18
click at [23, 168] on icon at bounding box center [21, 165] width 18 height 18
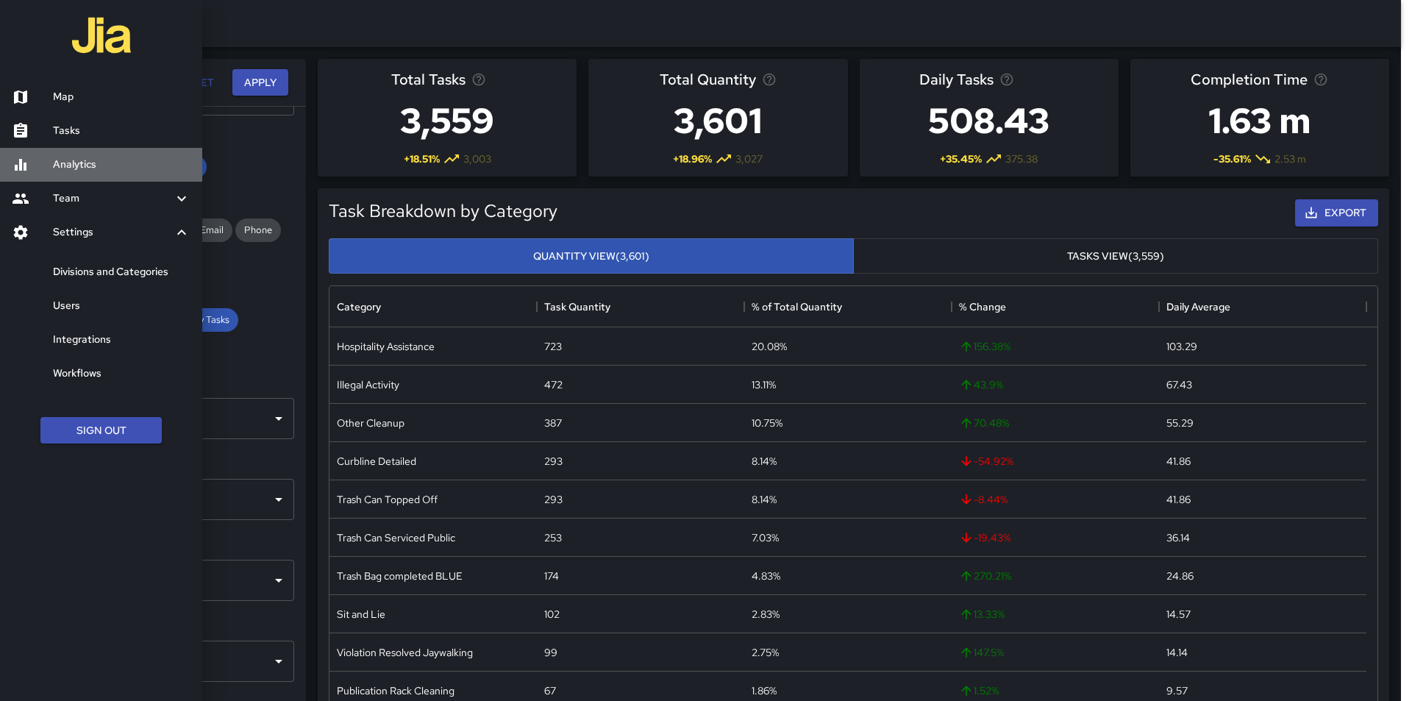
click at [17, 165] on icon at bounding box center [21, 165] width 12 height 12
click at [15, 200] on icon at bounding box center [21, 198] width 16 height 10
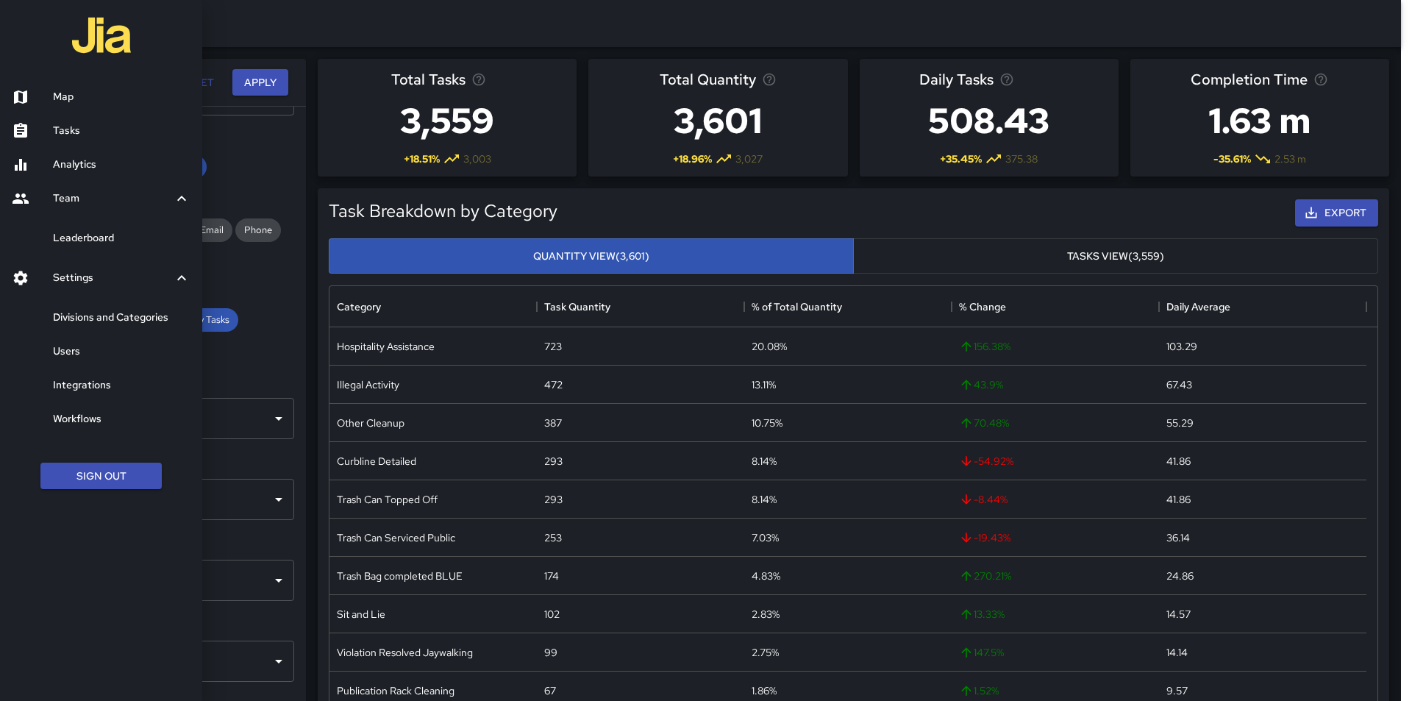
click at [72, 235] on h6 "Leaderboard" at bounding box center [122, 238] width 138 height 16
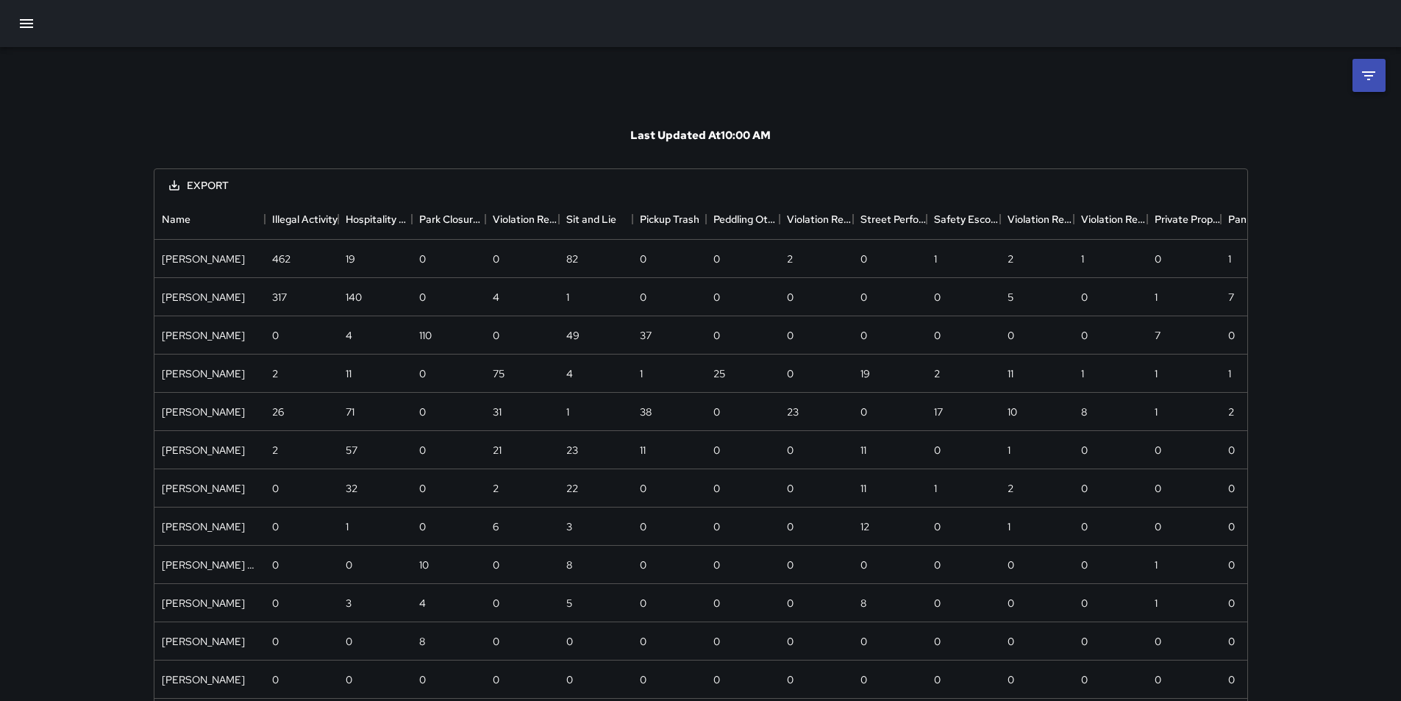
click at [22, 16] on icon "button" at bounding box center [27, 24] width 18 height 18
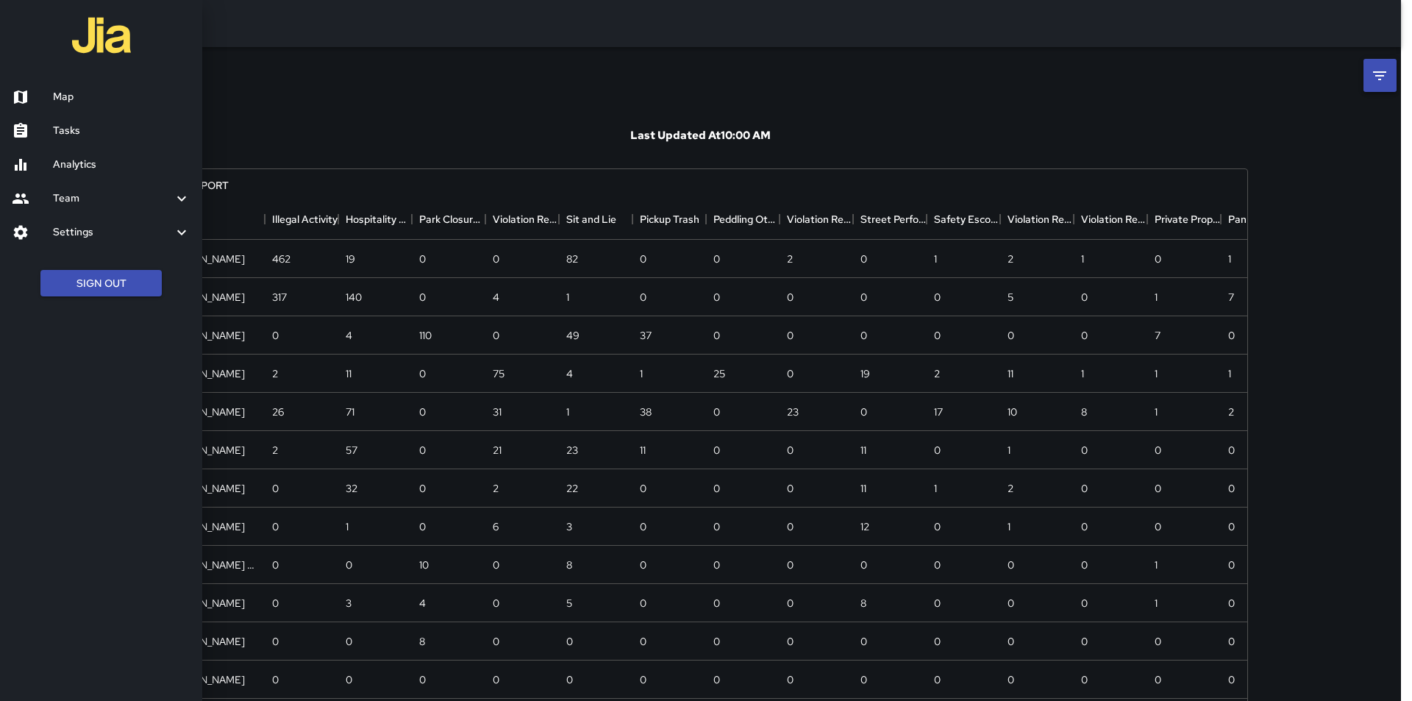
click at [33, 235] on div at bounding box center [32, 233] width 41 height 18
click at [59, 266] on h6 "Divisions and Categories" at bounding box center [122, 272] width 138 height 16
